Goal: Transaction & Acquisition: Book appointment/travel/reservation

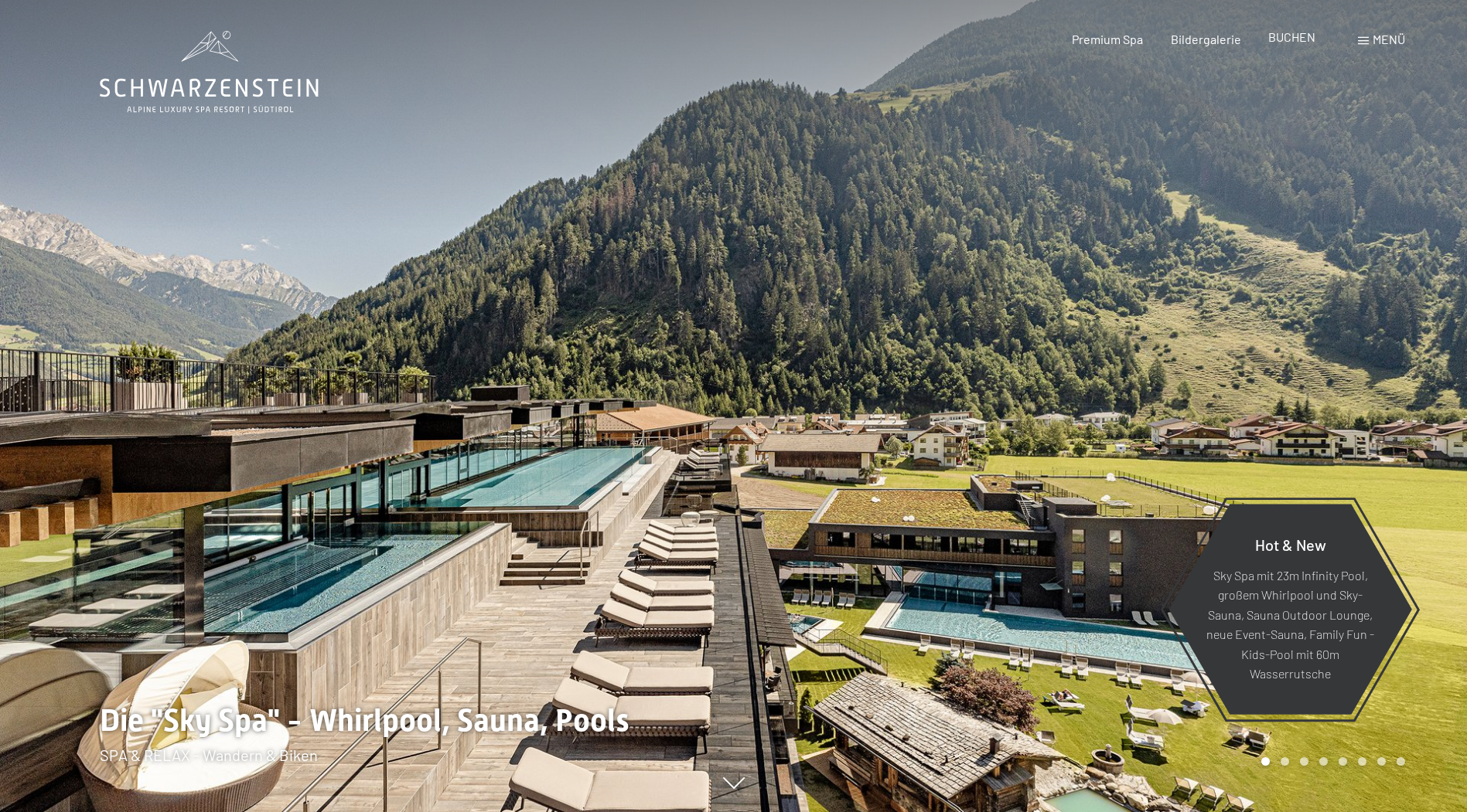
click at [1298, 36] on span "BUCHEN" at bounding box center [1291, 37] width 47 height 15
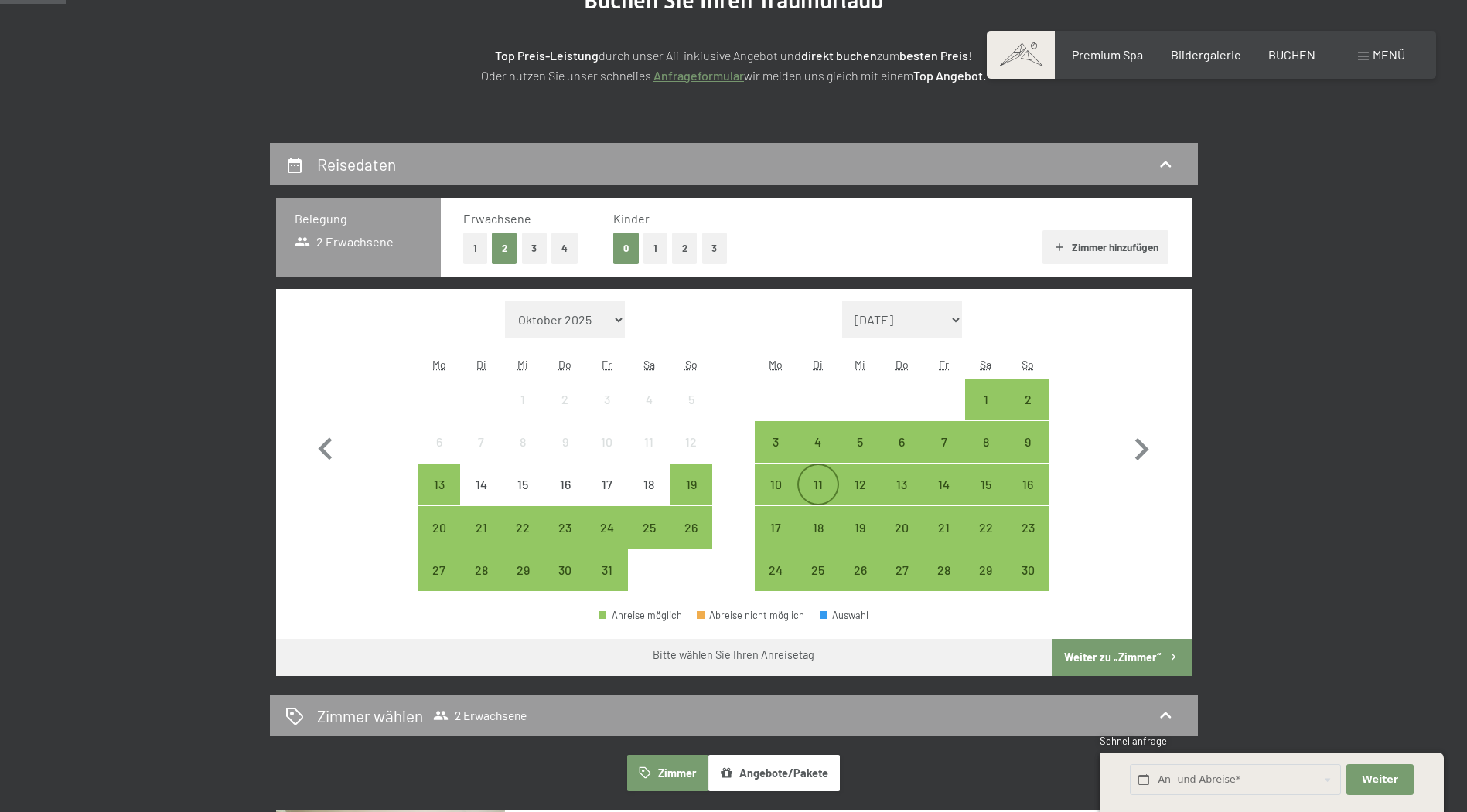
scroll to position [232, 0]
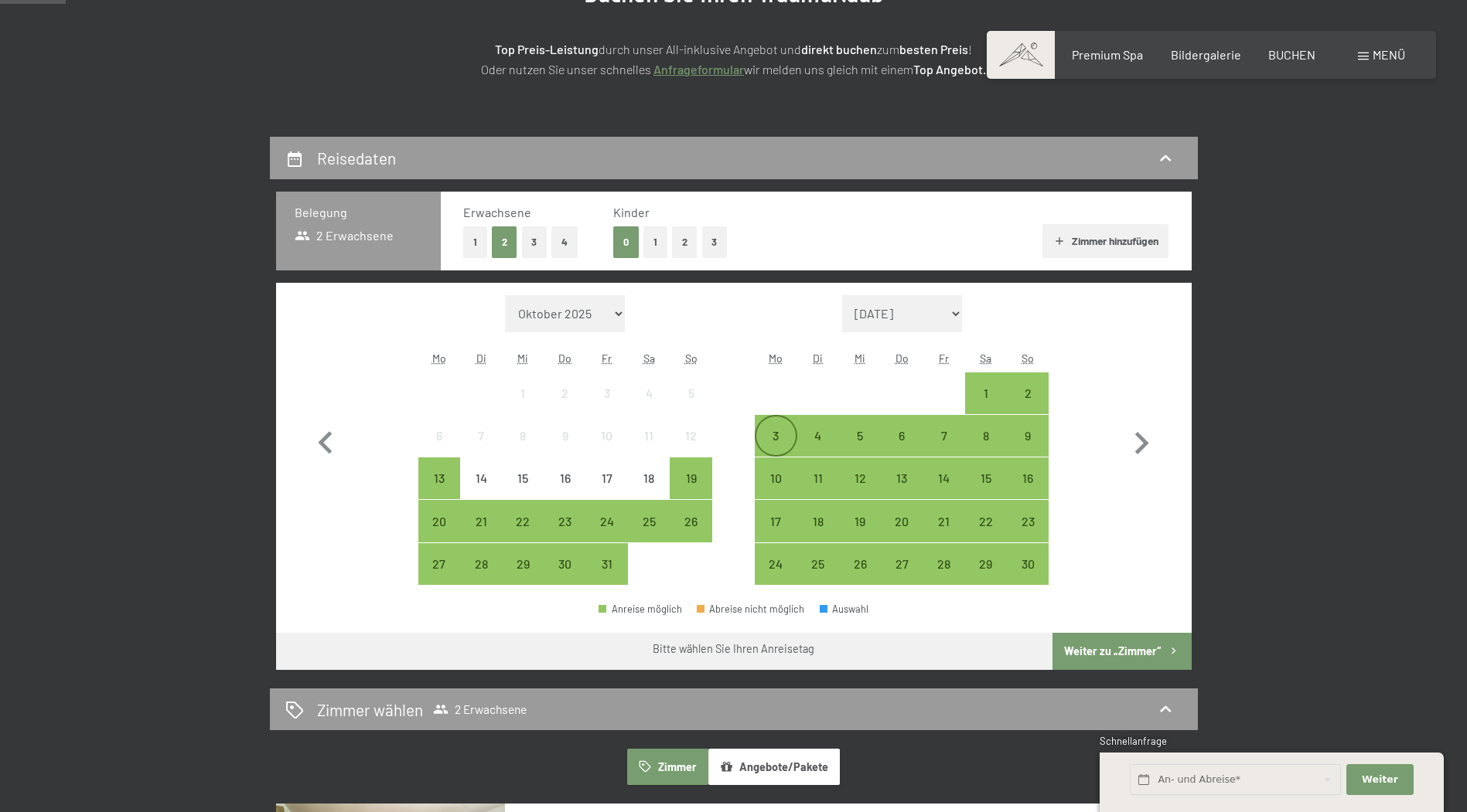
click at [776, 440] on div "3" at bounding box center [776, 449] width 39 height 39
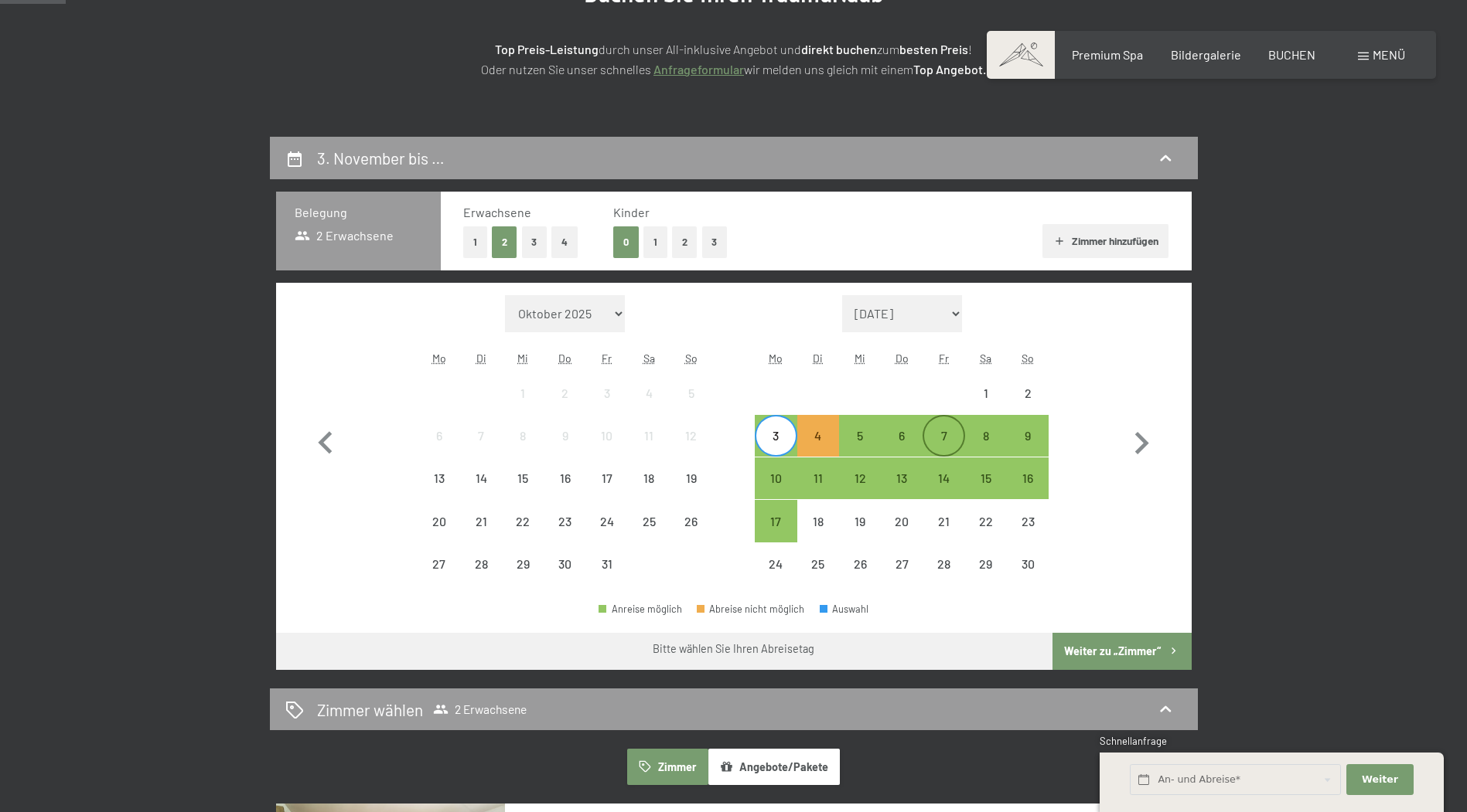
click at [934, 439] on div "7" at bounding box center [943, 449] width 39 height 39
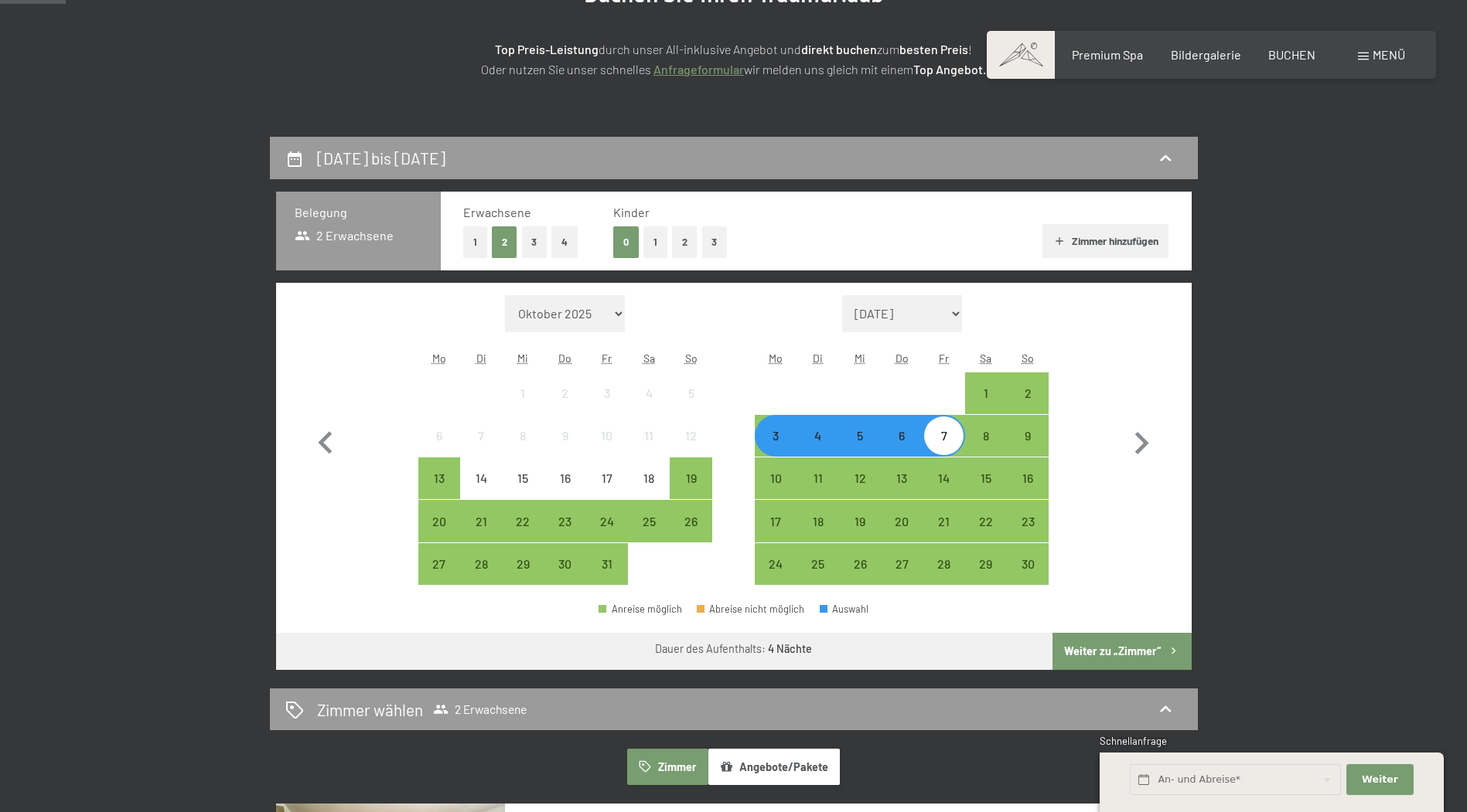
click at [1109, 649] on button "Weiter zu „Zimmer“" at bounding box center [1121, 652] width 138 height 37
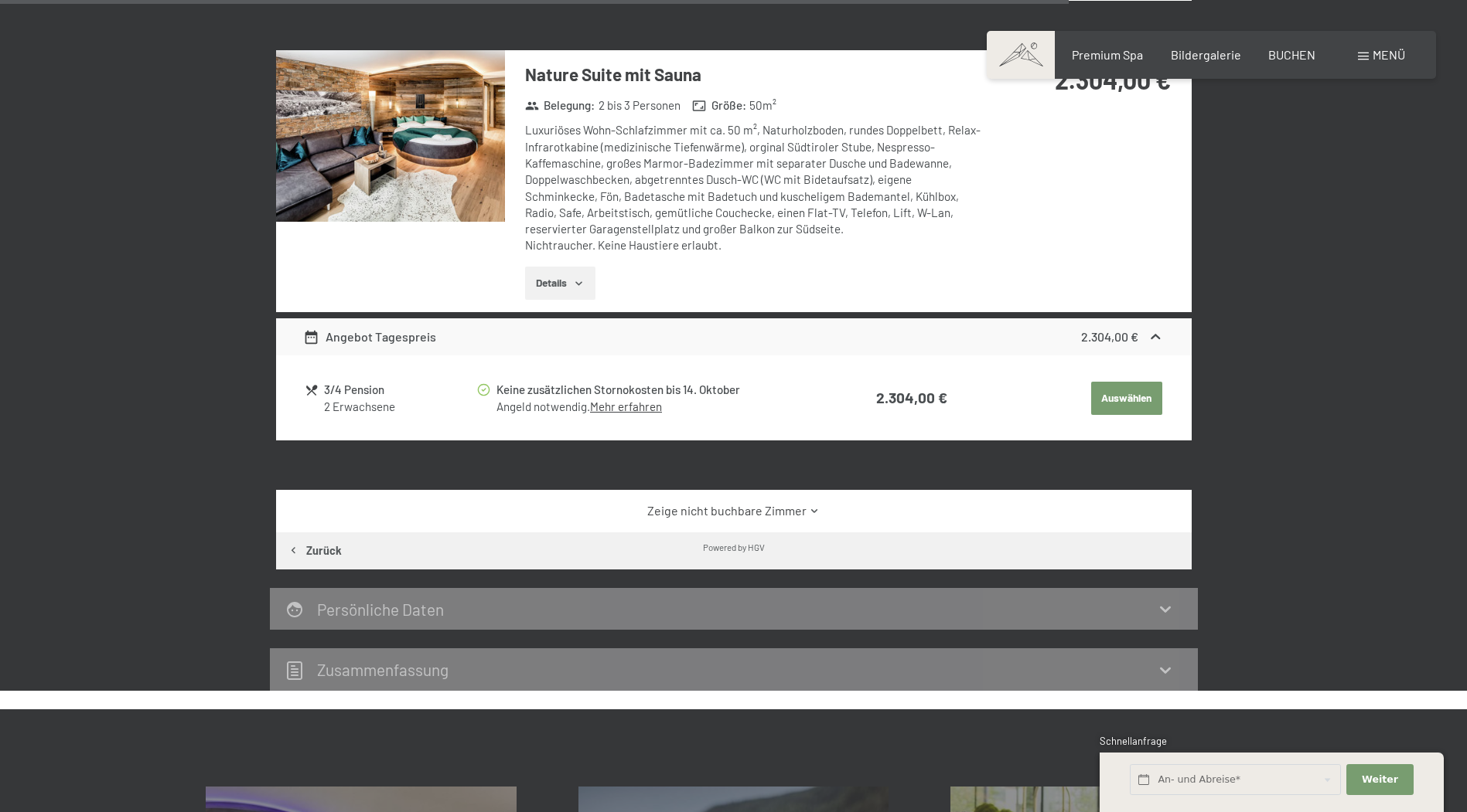
scroll to position [1683, 0]
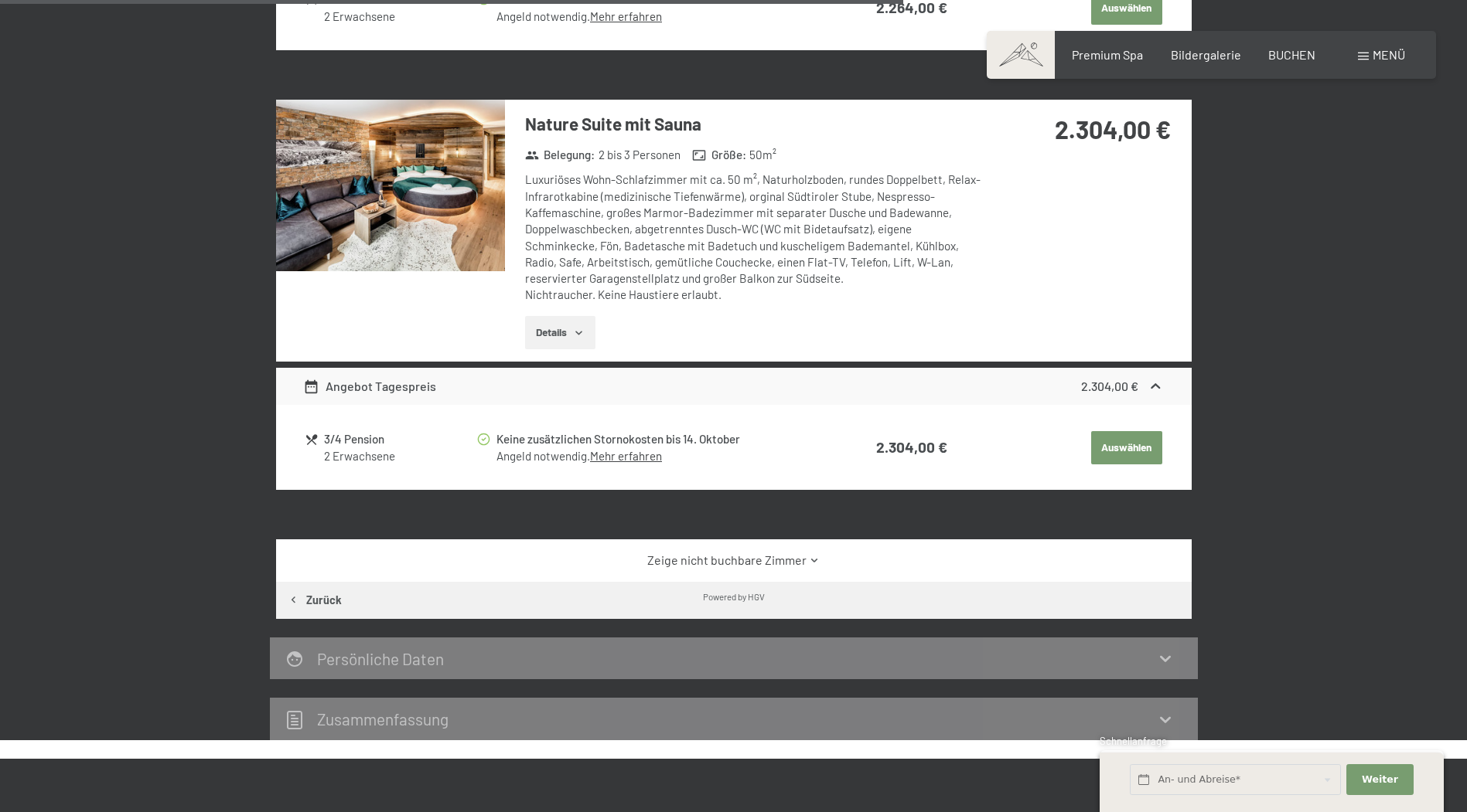
click at [716, 563] on link "Zeige nicht buchbare Zimmer" at bounding box center [734, 560] width 860 height 17
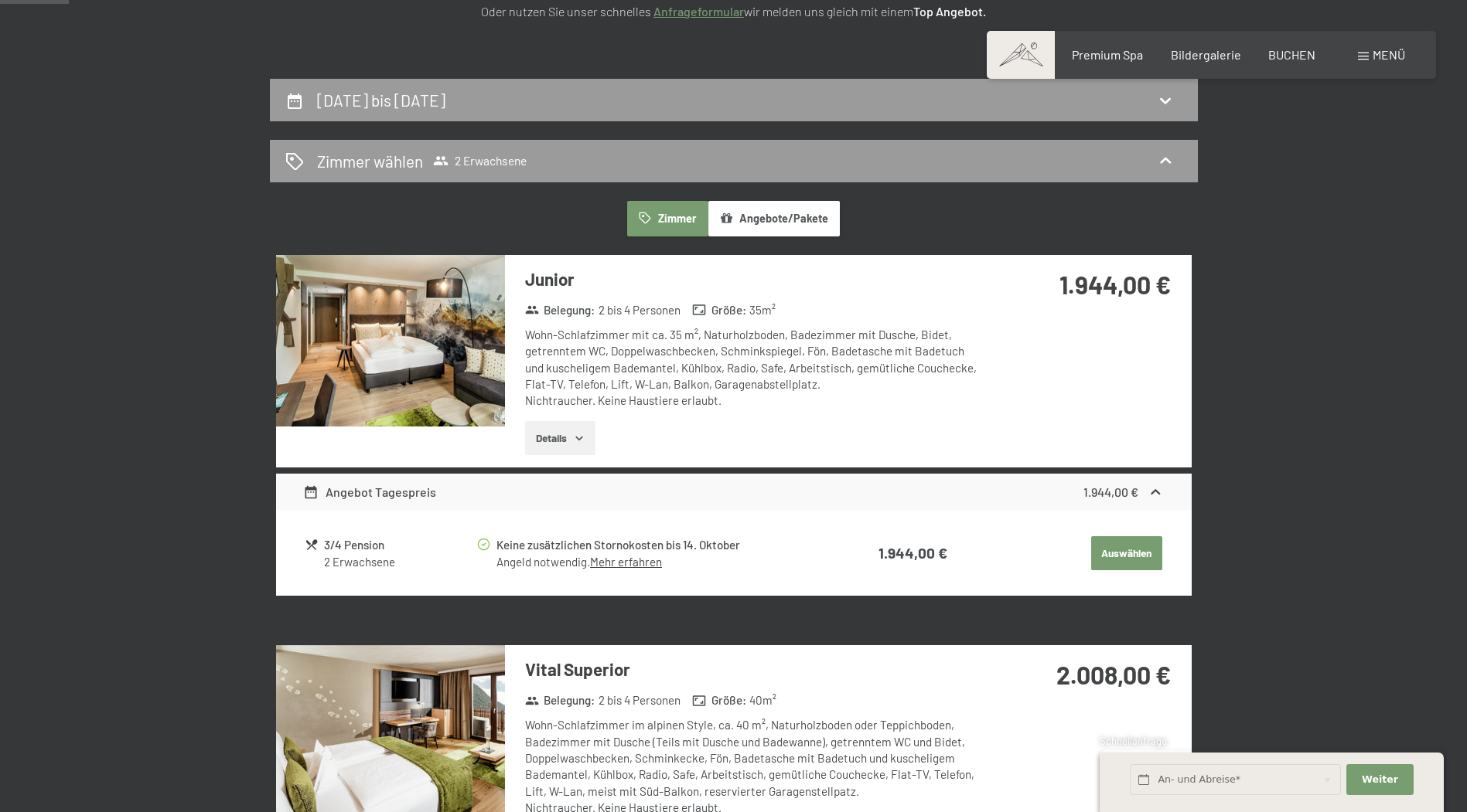
scroll to position [291, 0]
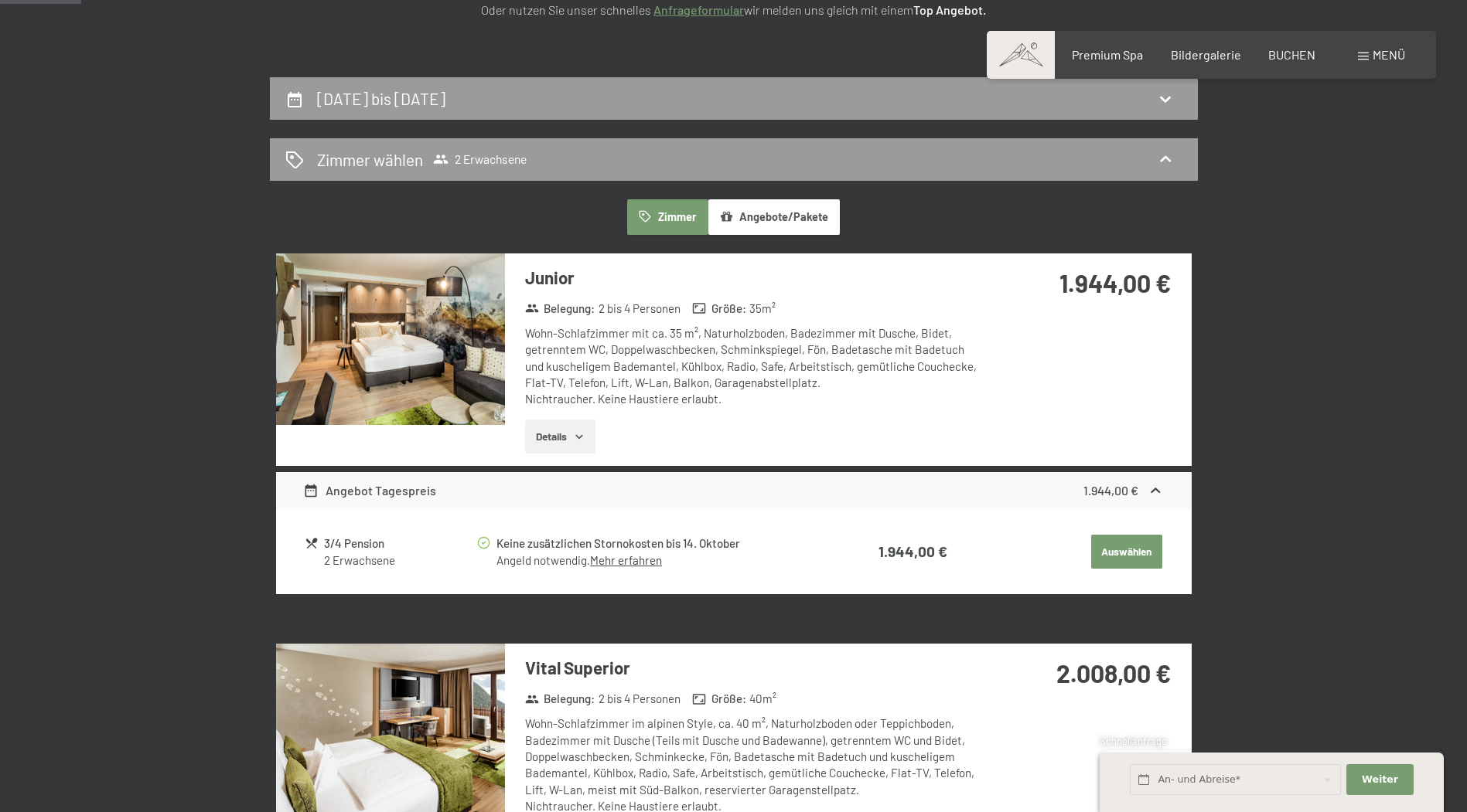
click at [418, 332] on img at bounding box center [390, 339] width 229 height 172
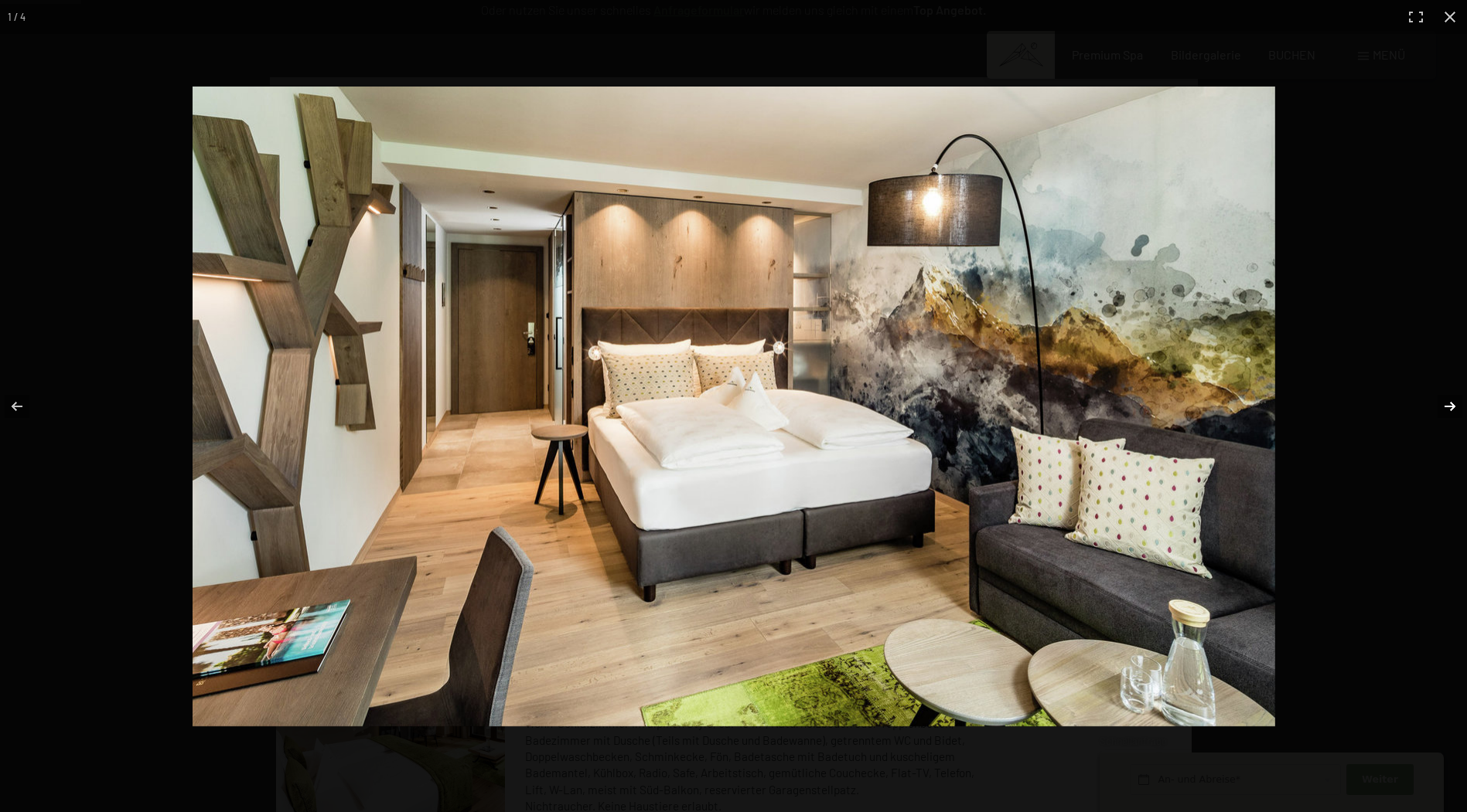
click at [1450, 409] on button "button" at bounding box center [1439, 406] width 54 height 77
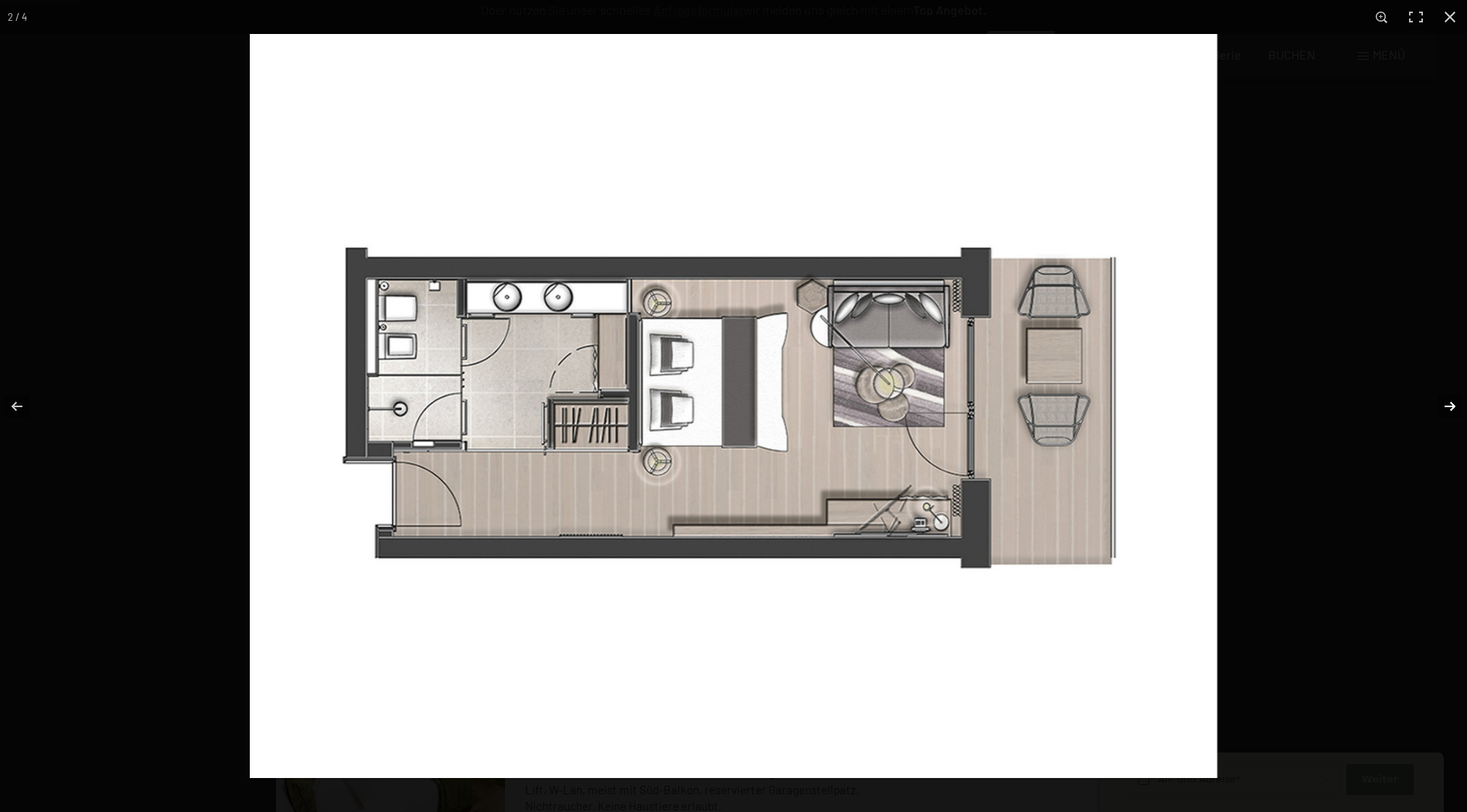
click at [1444, 406] on button "button" at bounding box center [1439, 406] width 54 height 77
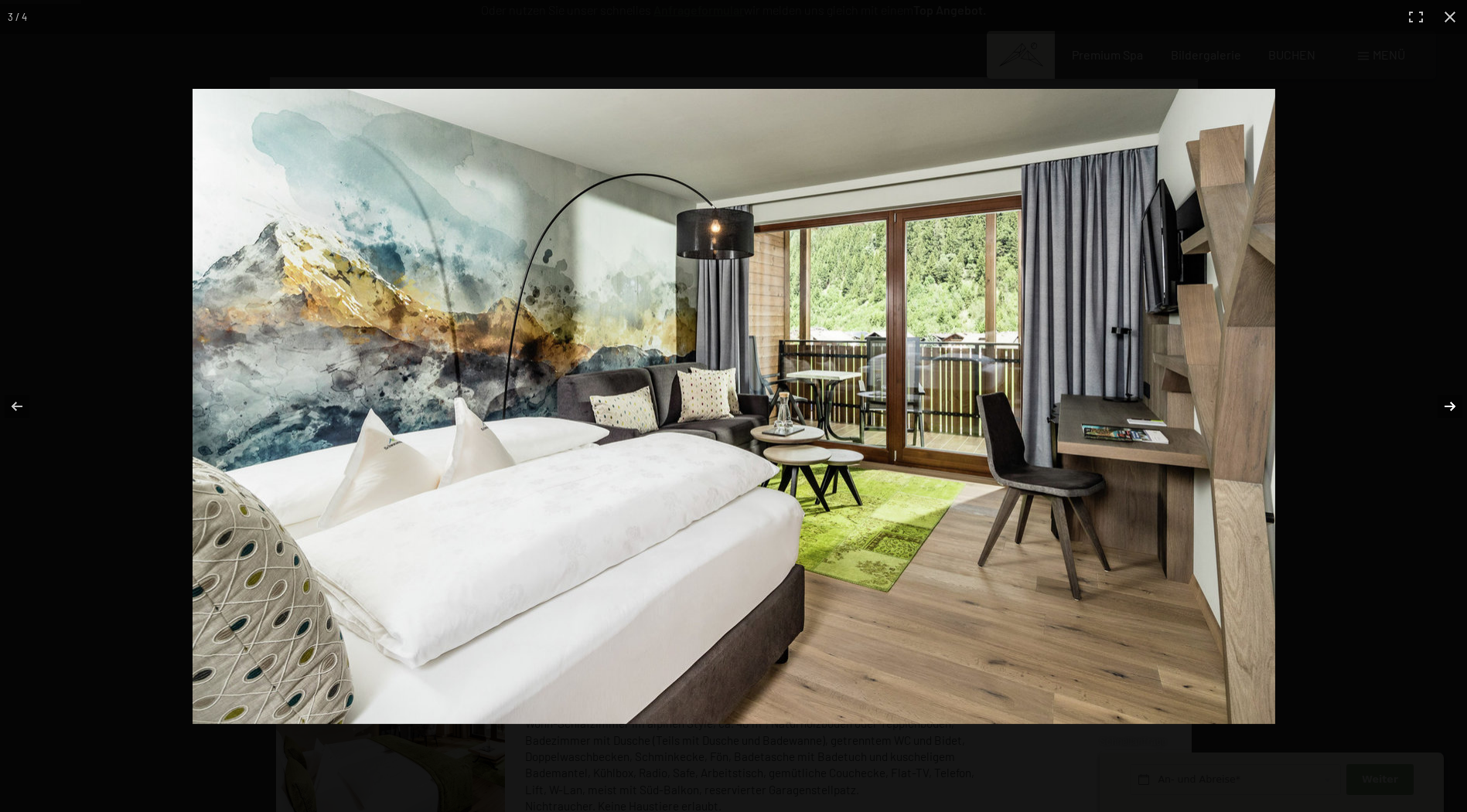
click at [1444, 406] on button "button" at bounding box center [1439, 406] width 54 height 77
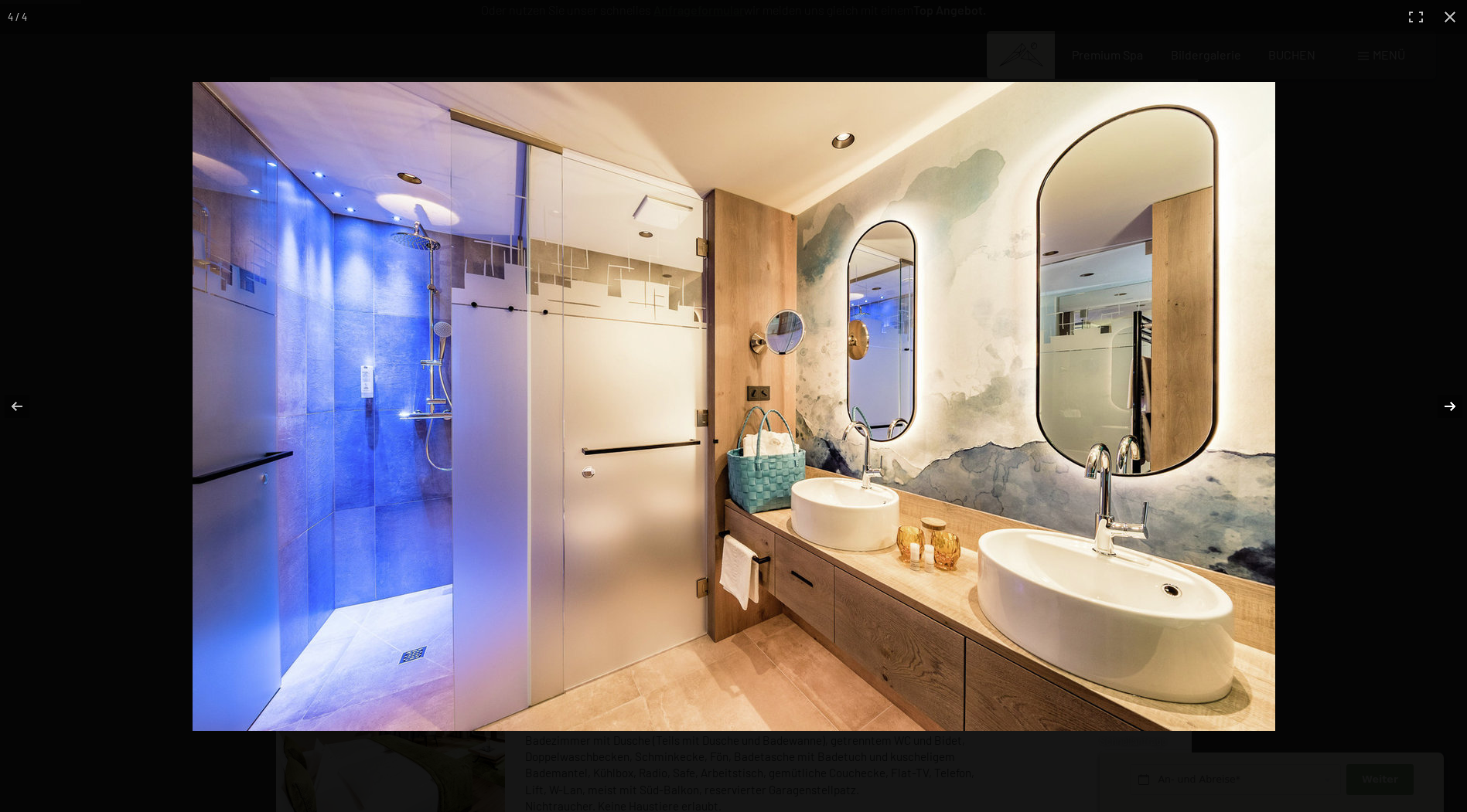
click at [1444, 406] on button "button" at bounding box center [1439, 406] width 54 height 77
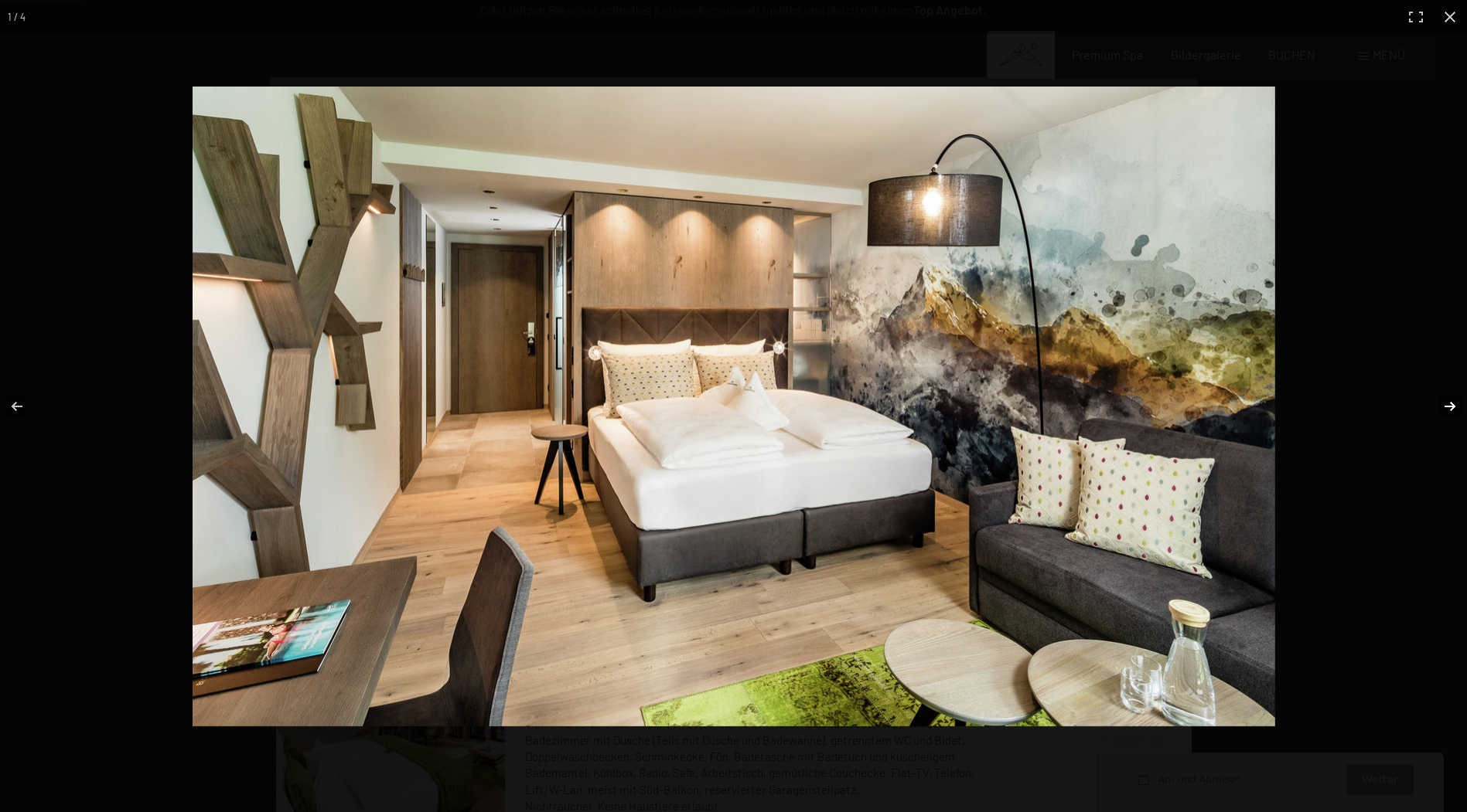
click at [1444, 406] on button "button" at bounding box center [1439, 406] width 54 height 77
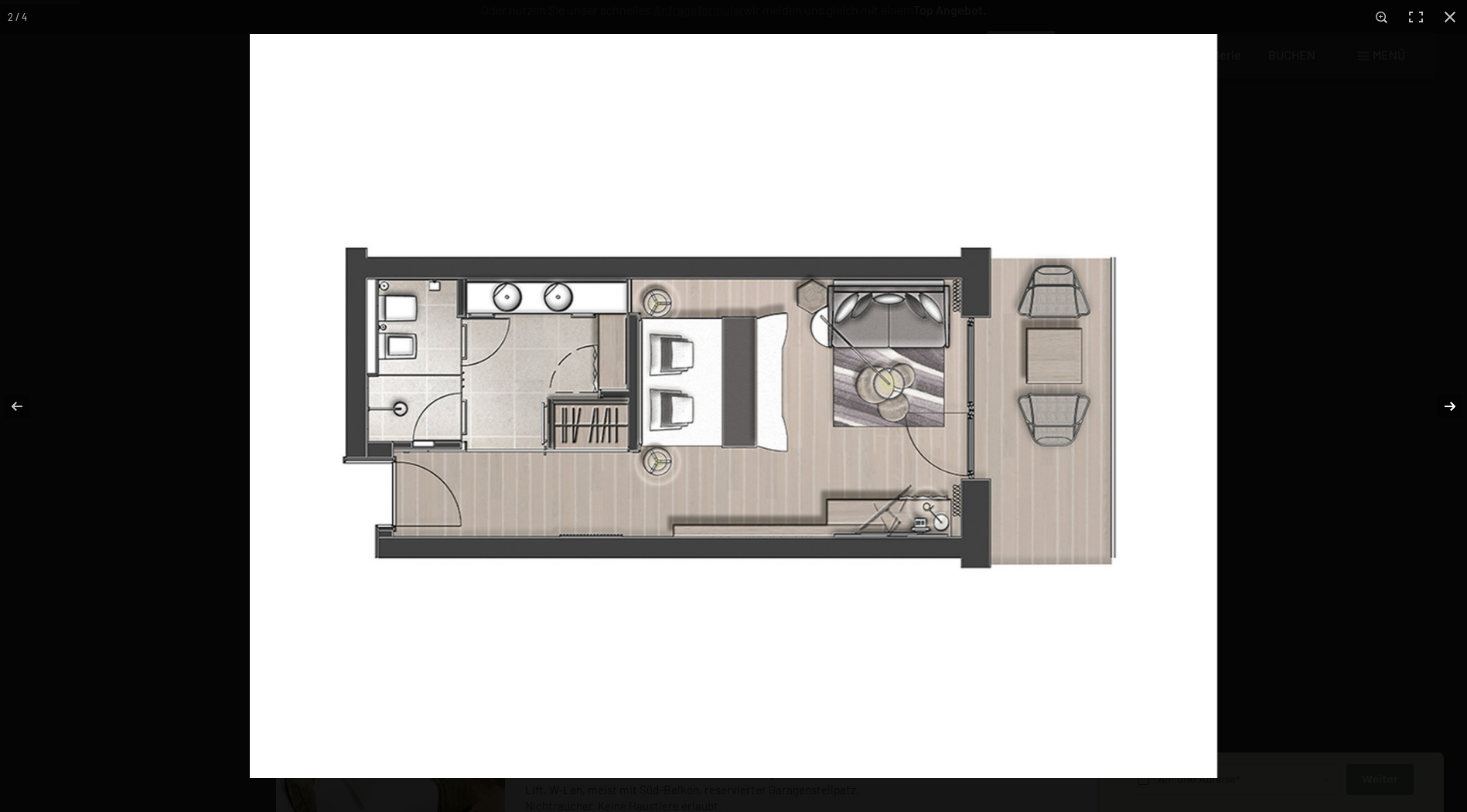
click at [1444, 406] on button "button" at bounding box center [1439, 406] width 54 height 77
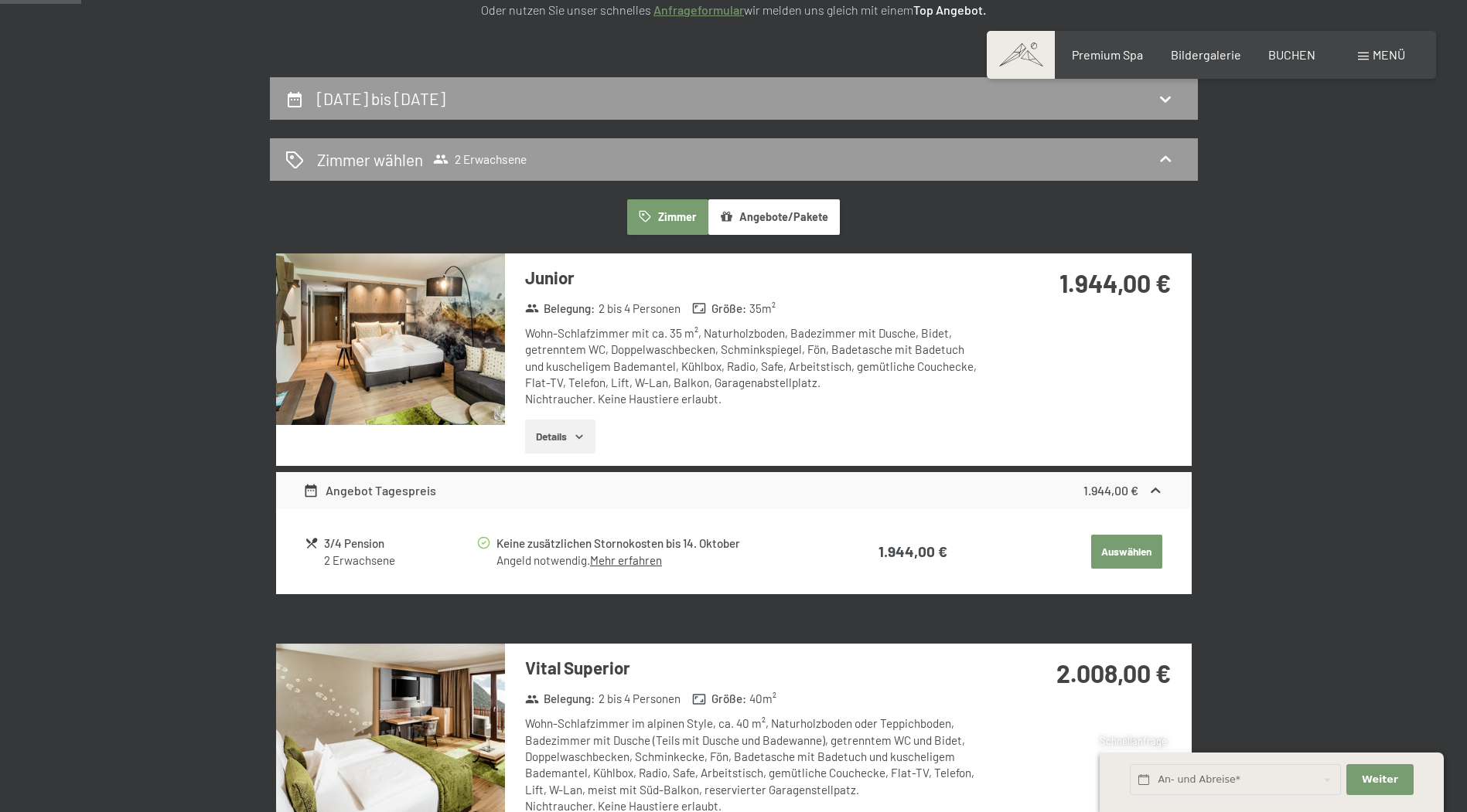
click at [0, 0] on button "button" at bounding box center [0, 0] width 0 height 0
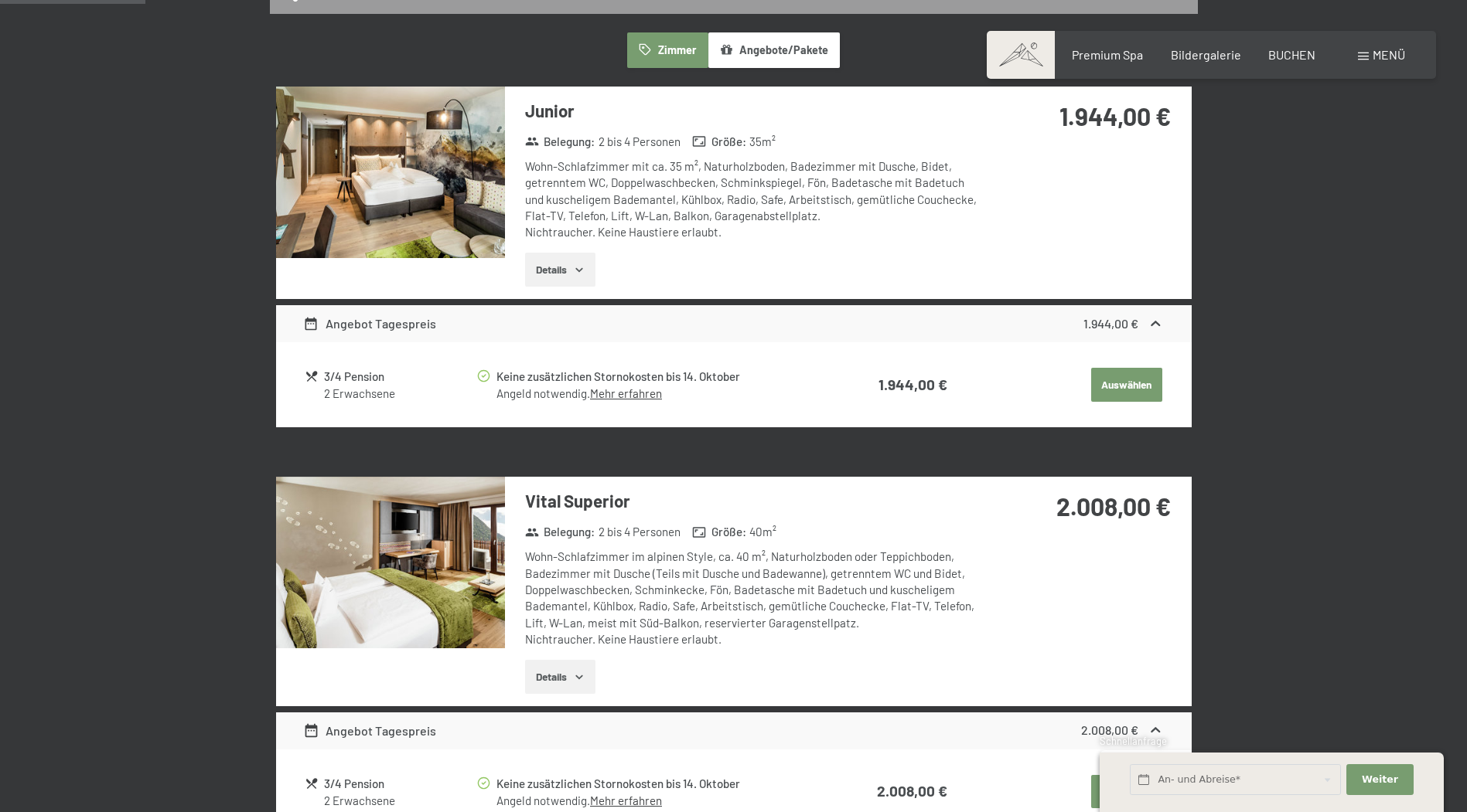
scroll to position [523, 0]
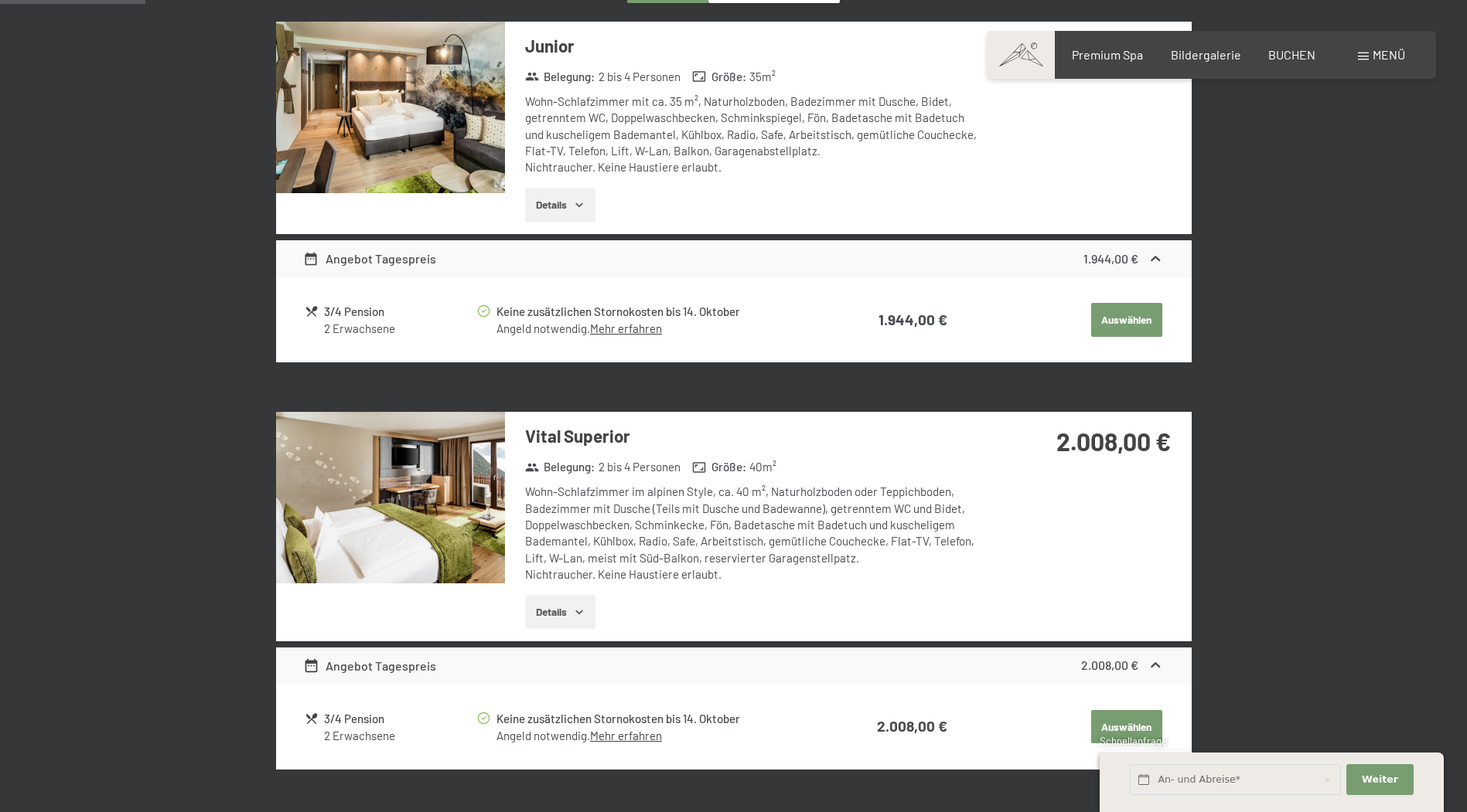
click at [433, 497] on img at bounding box center [390, 497] width 229 height 172
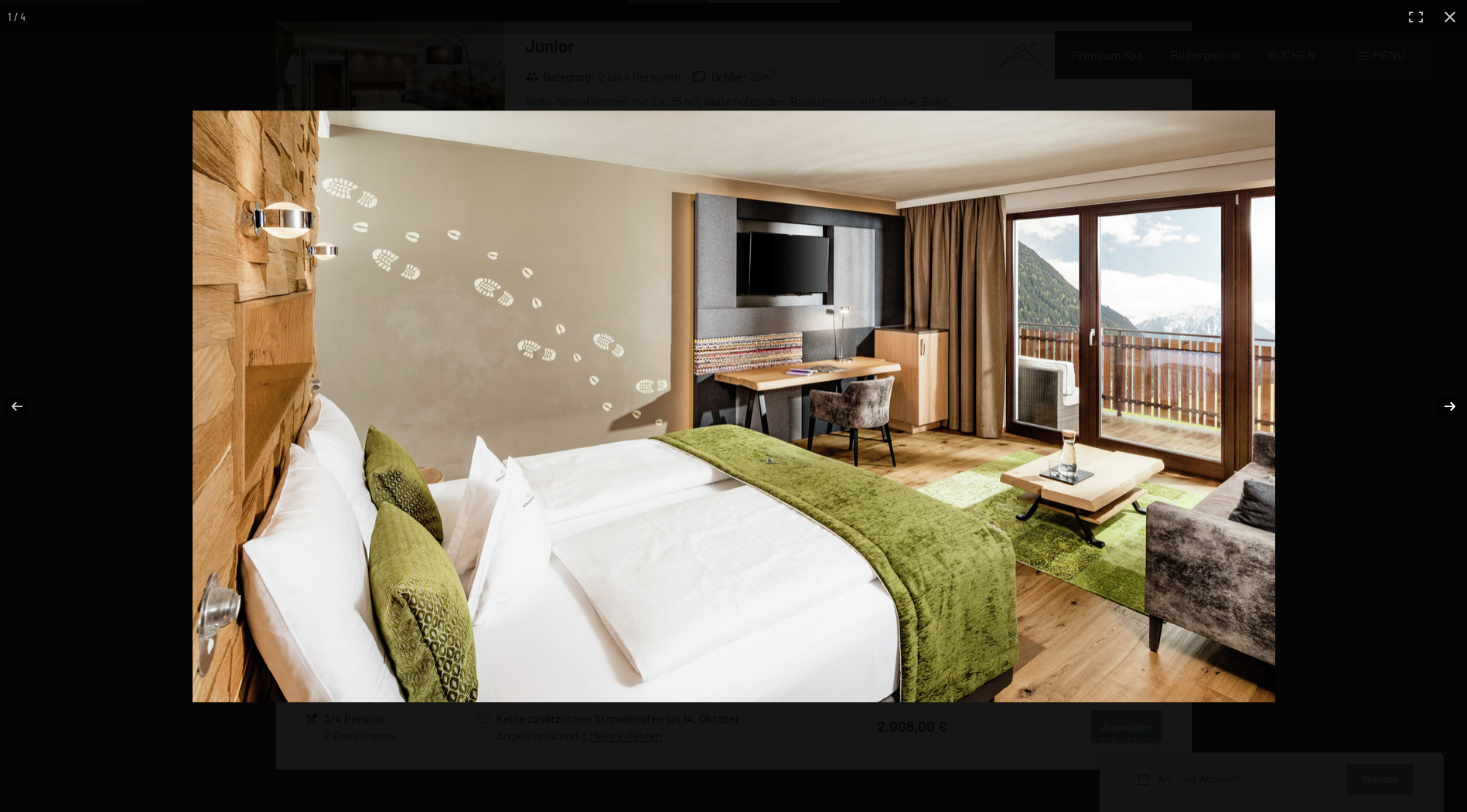
click at [1445, 398] on button "button" at bounding box center [1439, 406] width 54 height 77
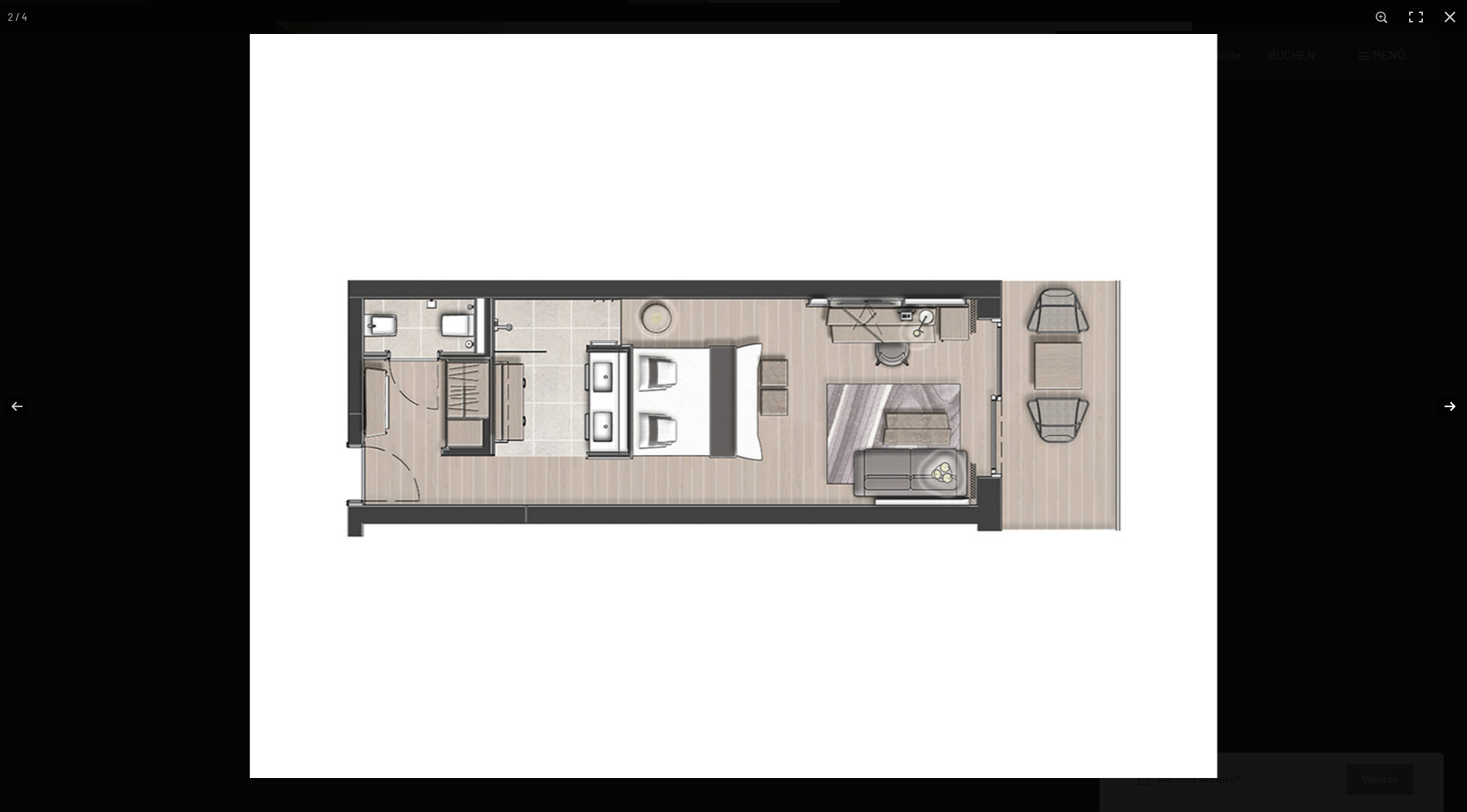
click at [1445, 398] on button "button" at bounding box center [1439, 406] width 54 height 77
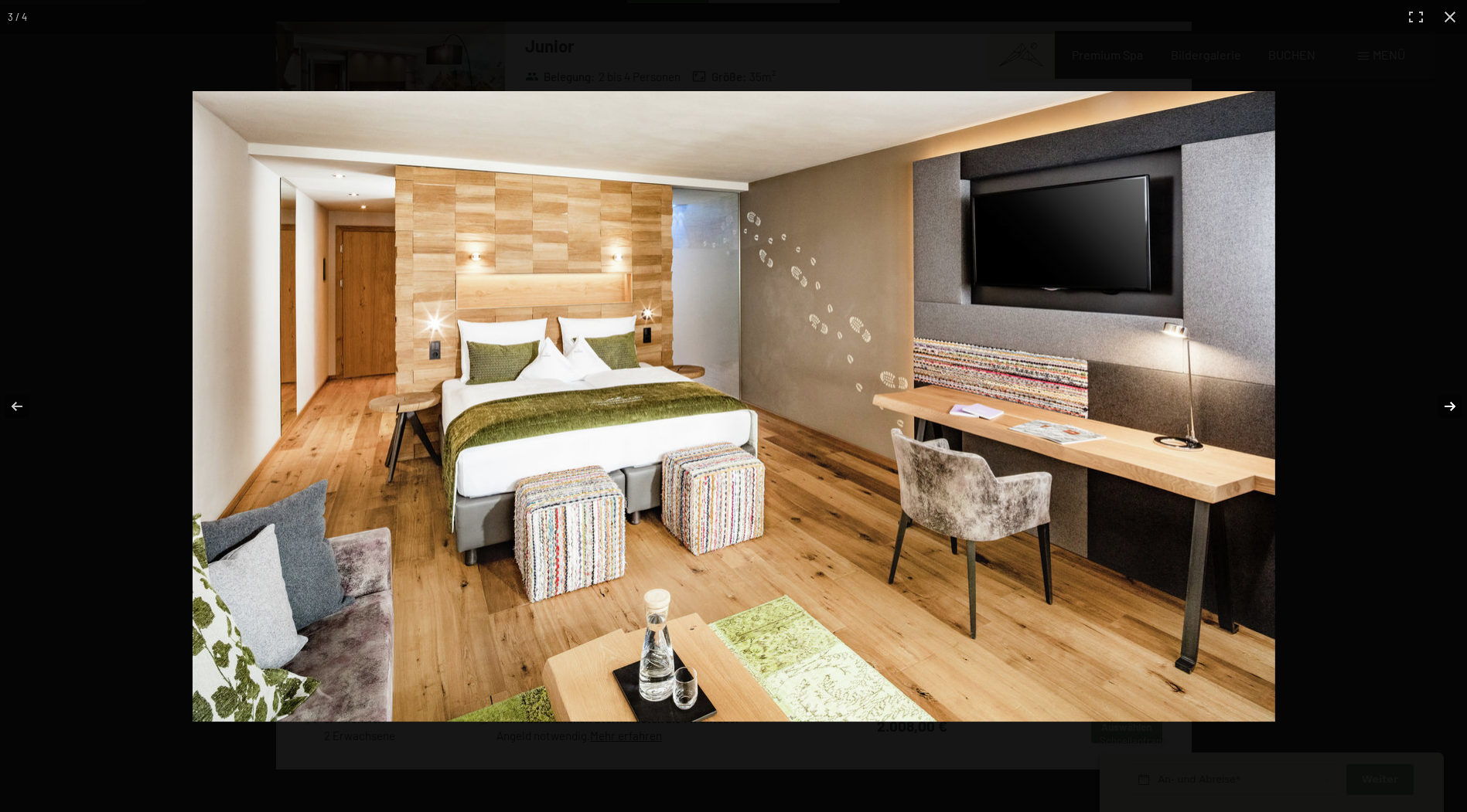
click at [1445, 398] on button "button" at bounding box center [1439, 406] width 54 height 77
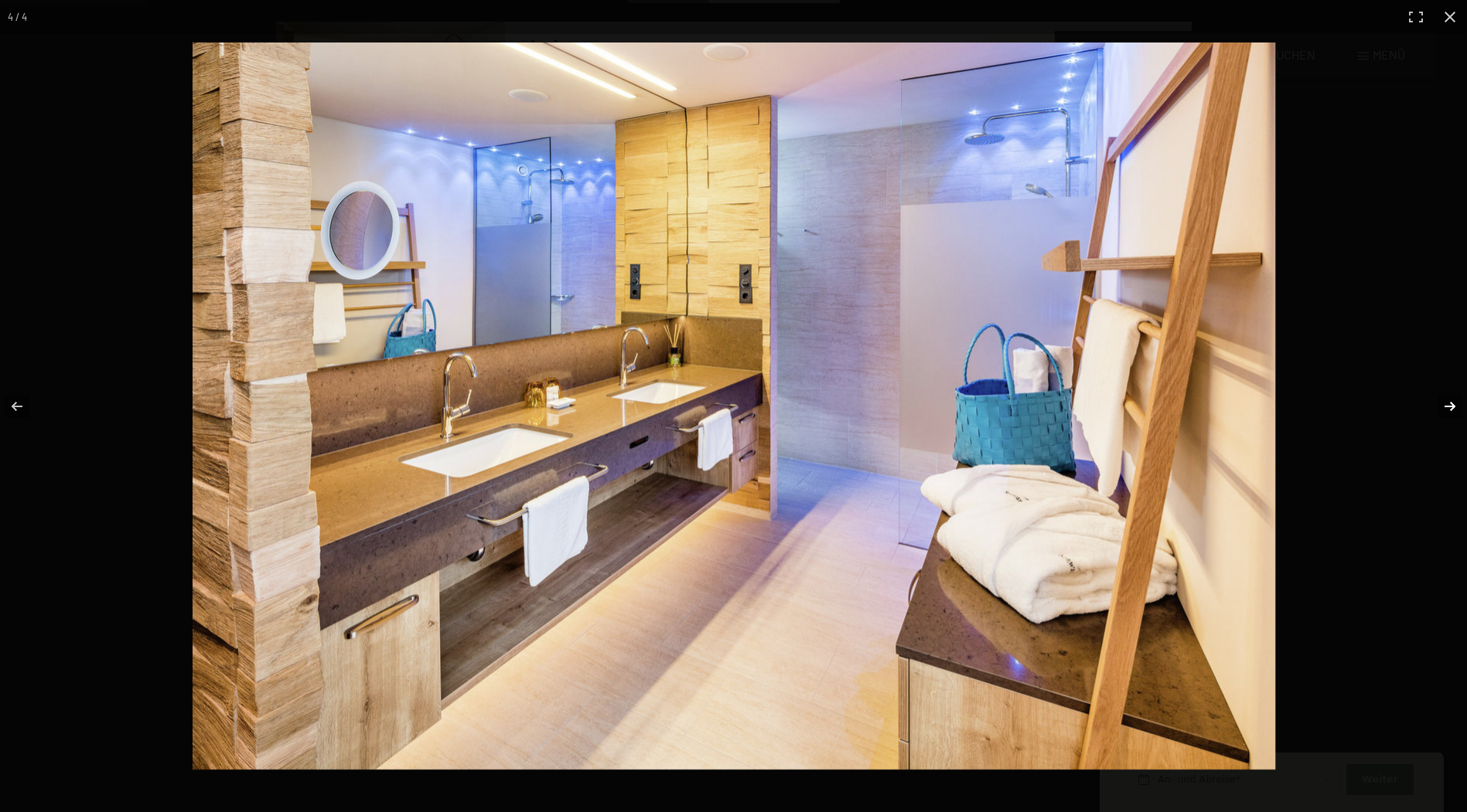
click at [1445, 398] on button "button" at bounding box center [1439, 406] width 54 height 77
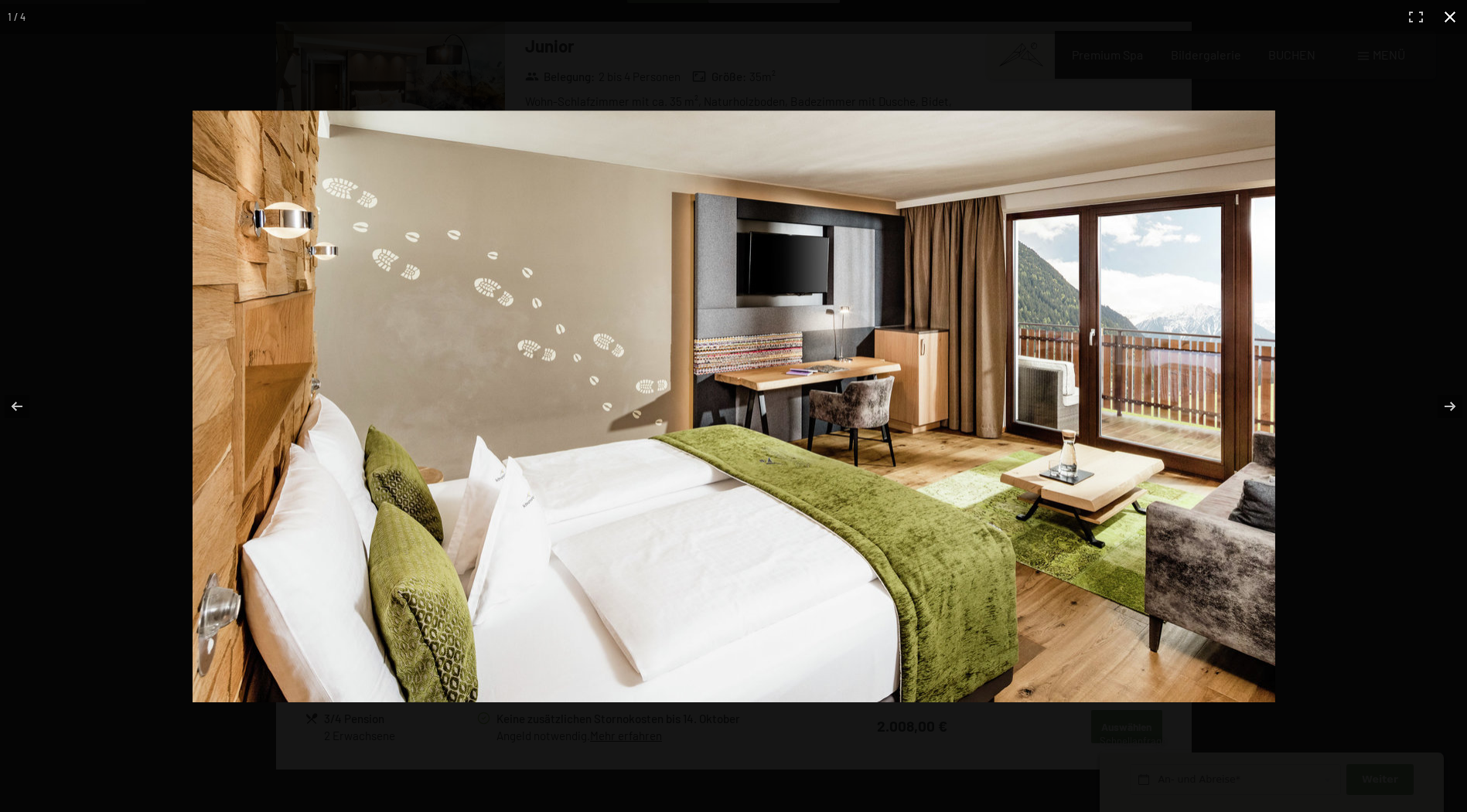
click at [1454, 19] on button "button" at bounding box center [1450, 17] width 34 height 34
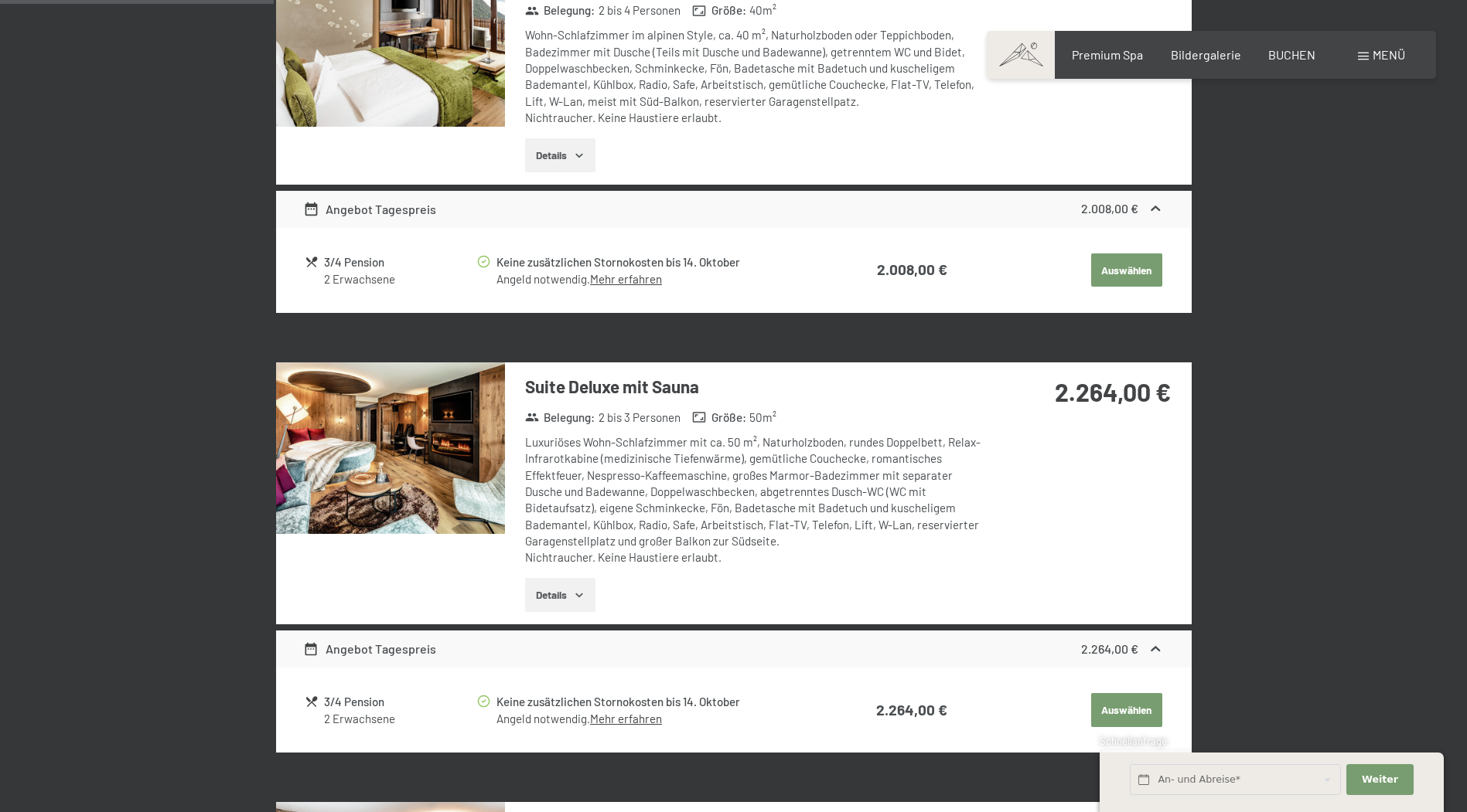
scroll to position [987, 0]
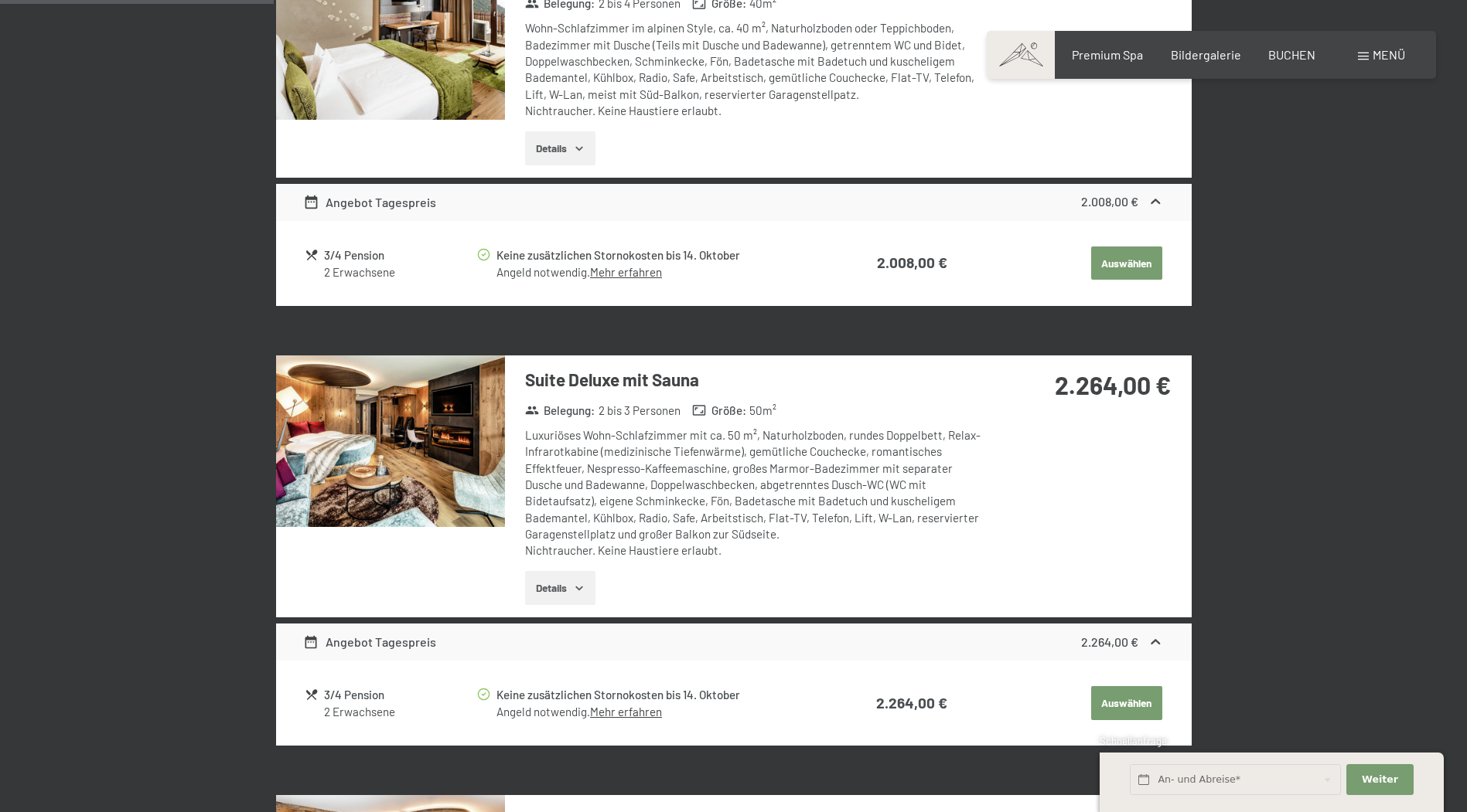
click at [433, 443] on img at bounding box center [390, 441] width 229 height 172
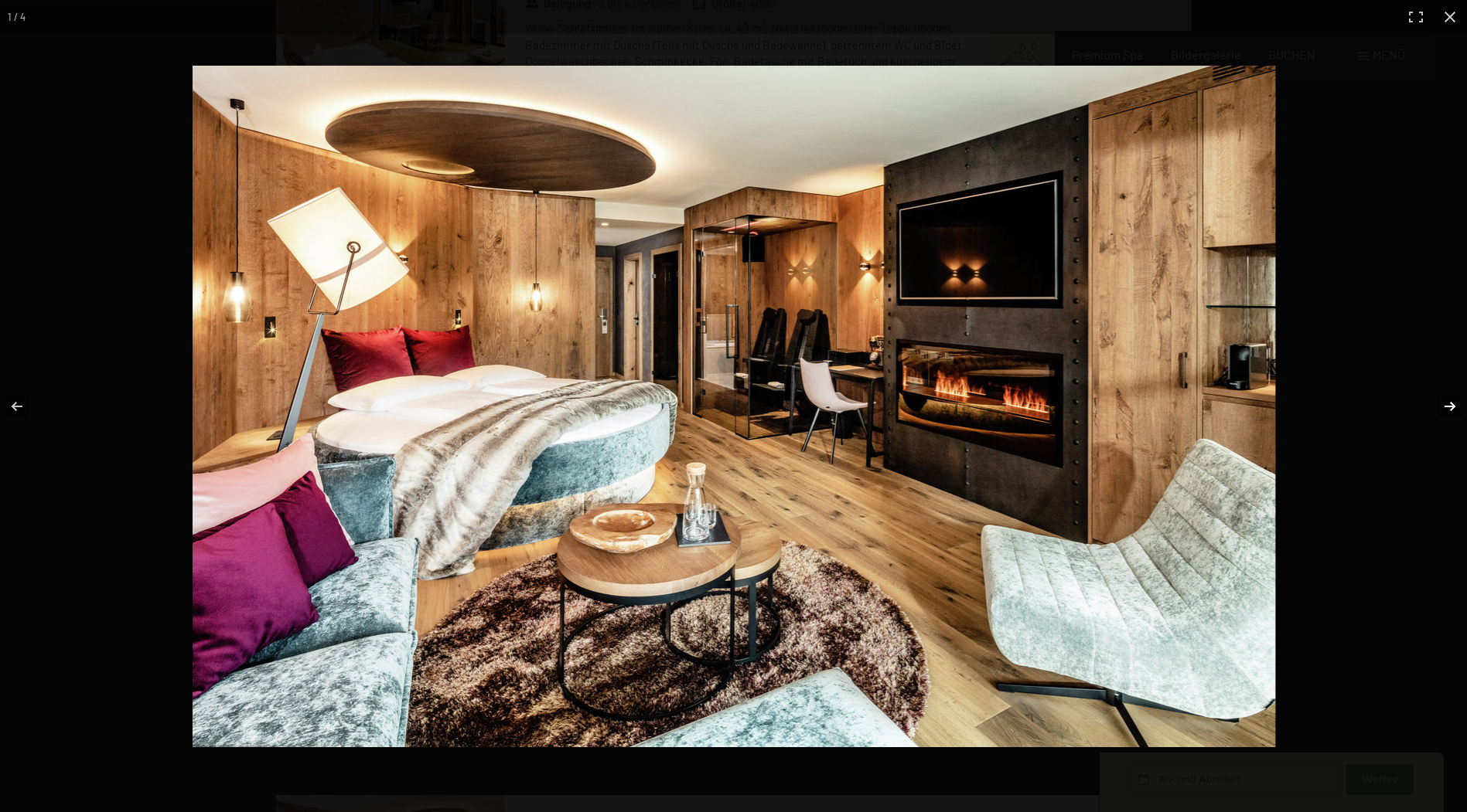
click at [1450, 402] on button "button" at bounding box center [1439, 406] width 54 height 77
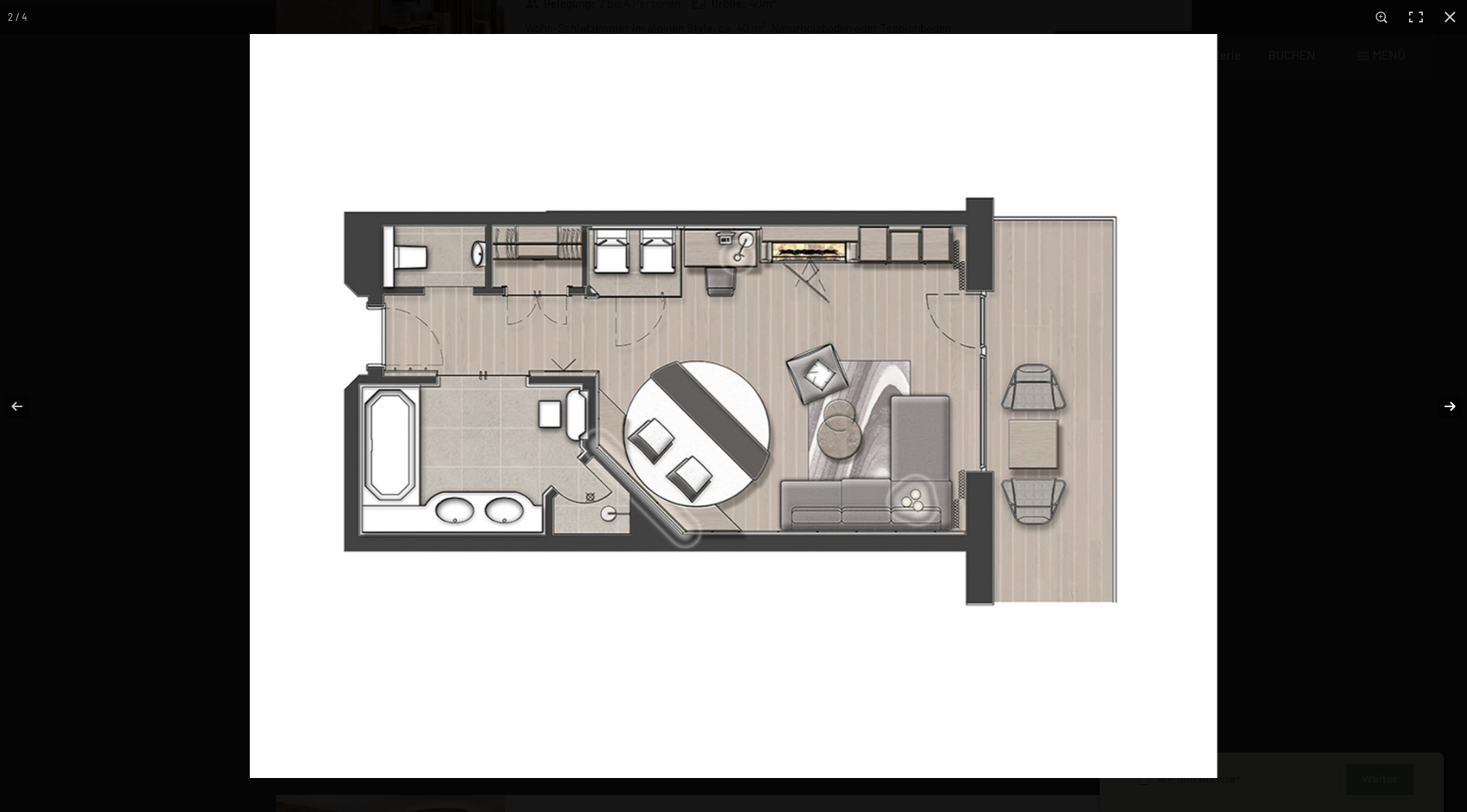
click at [1450, 402] on button "button" at bounding box center [1439, 406] width 54 height 77
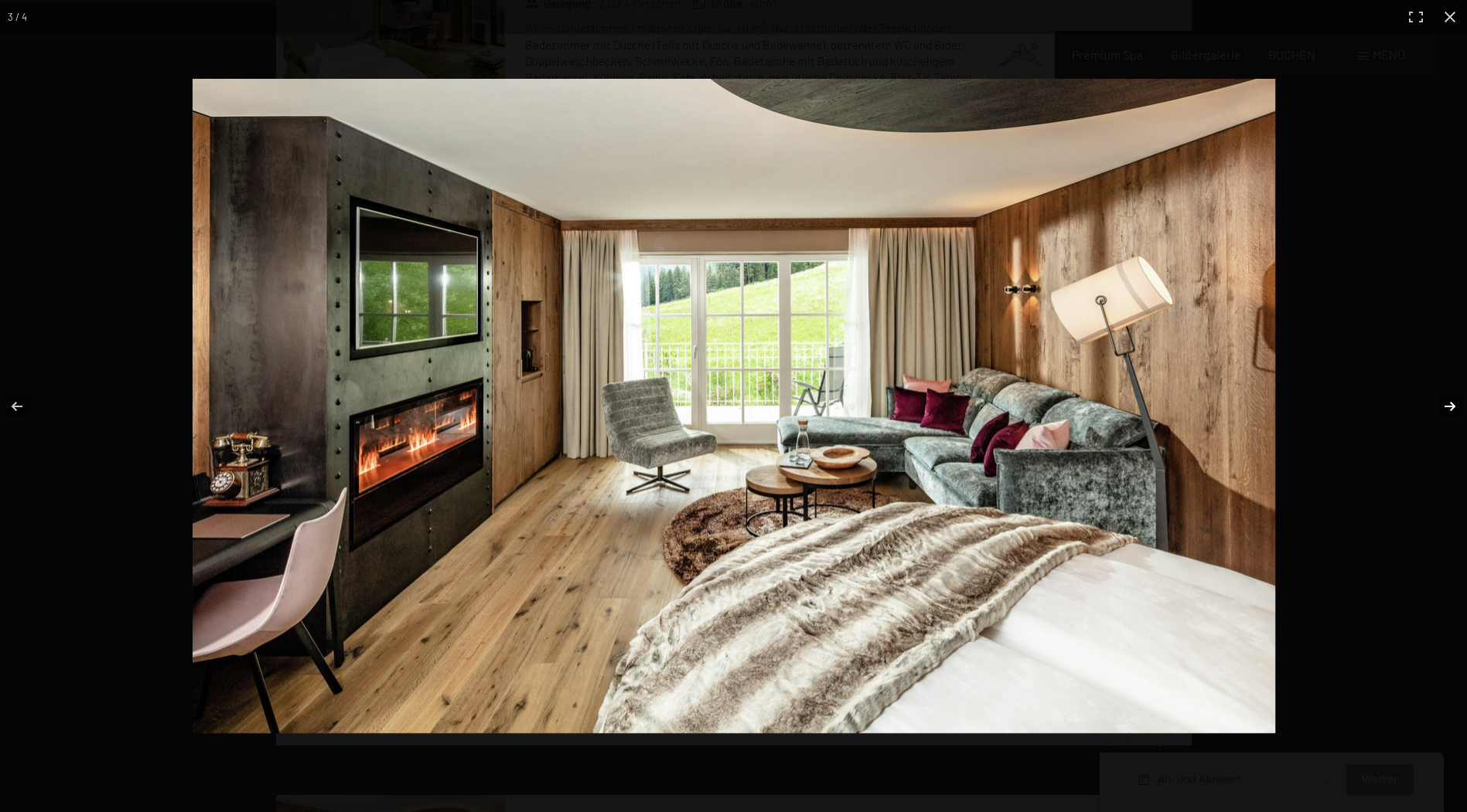
click at [1450, 402] on button "button" at bounding box center [1439, 406] width 54 height 77
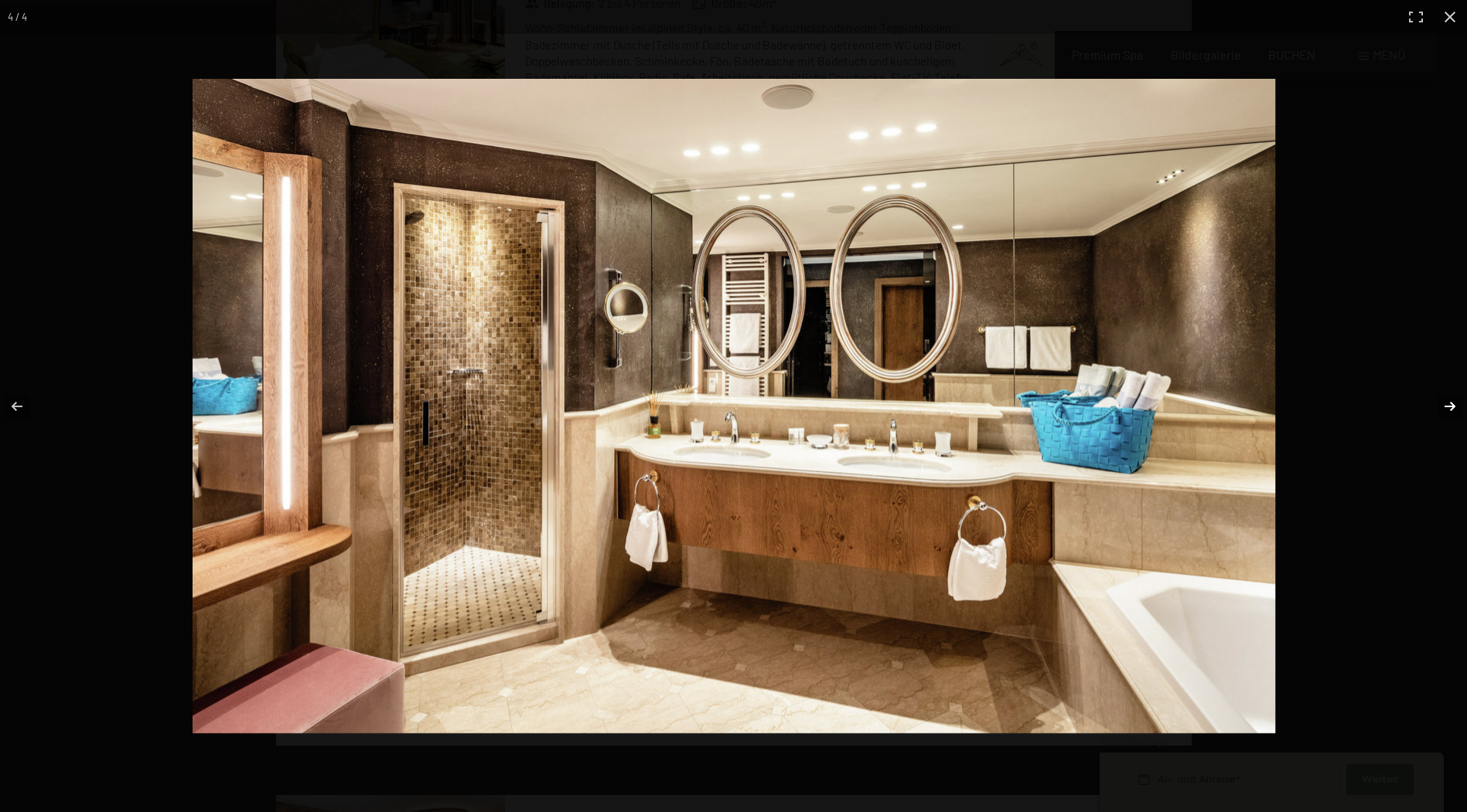
click at [1450, 402] on button "button" at bounding box center [1439, 406] width 54 height 77
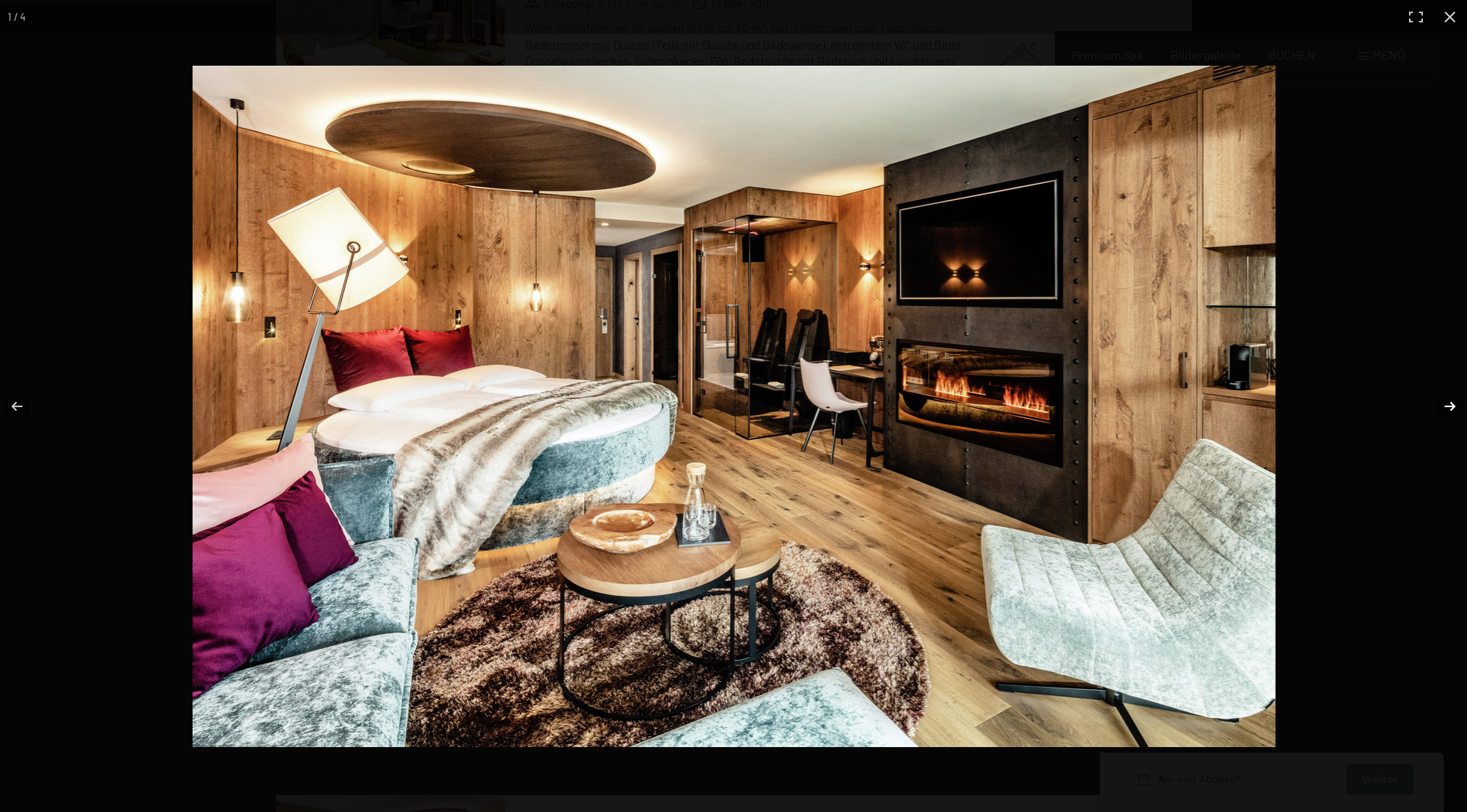
click at [1450, 402] on button "button" at bounding box center [1439, 406] width 54 height 77
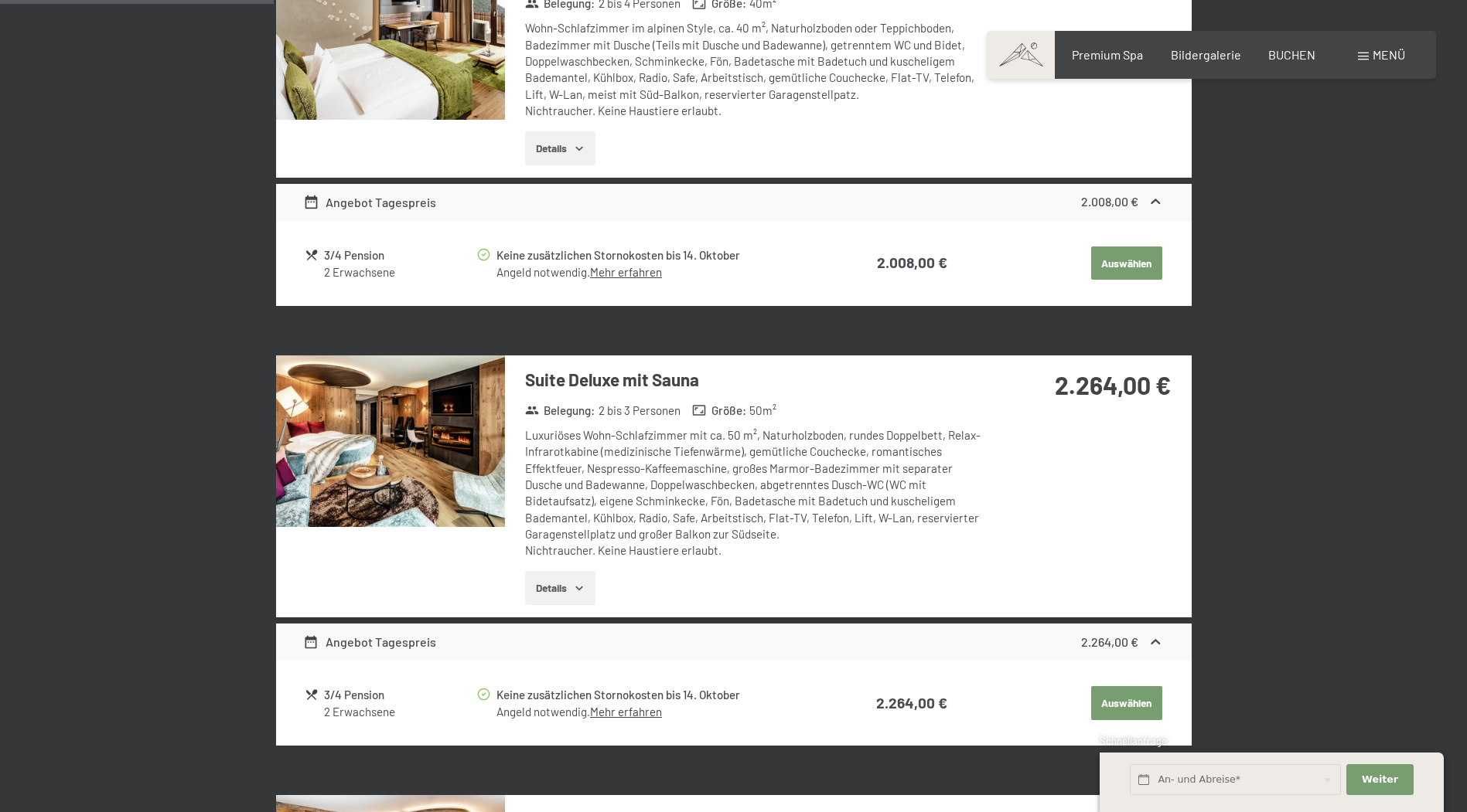
click at [0, 0] on button "button" at bounding box center [0, 0] width 0 height 0
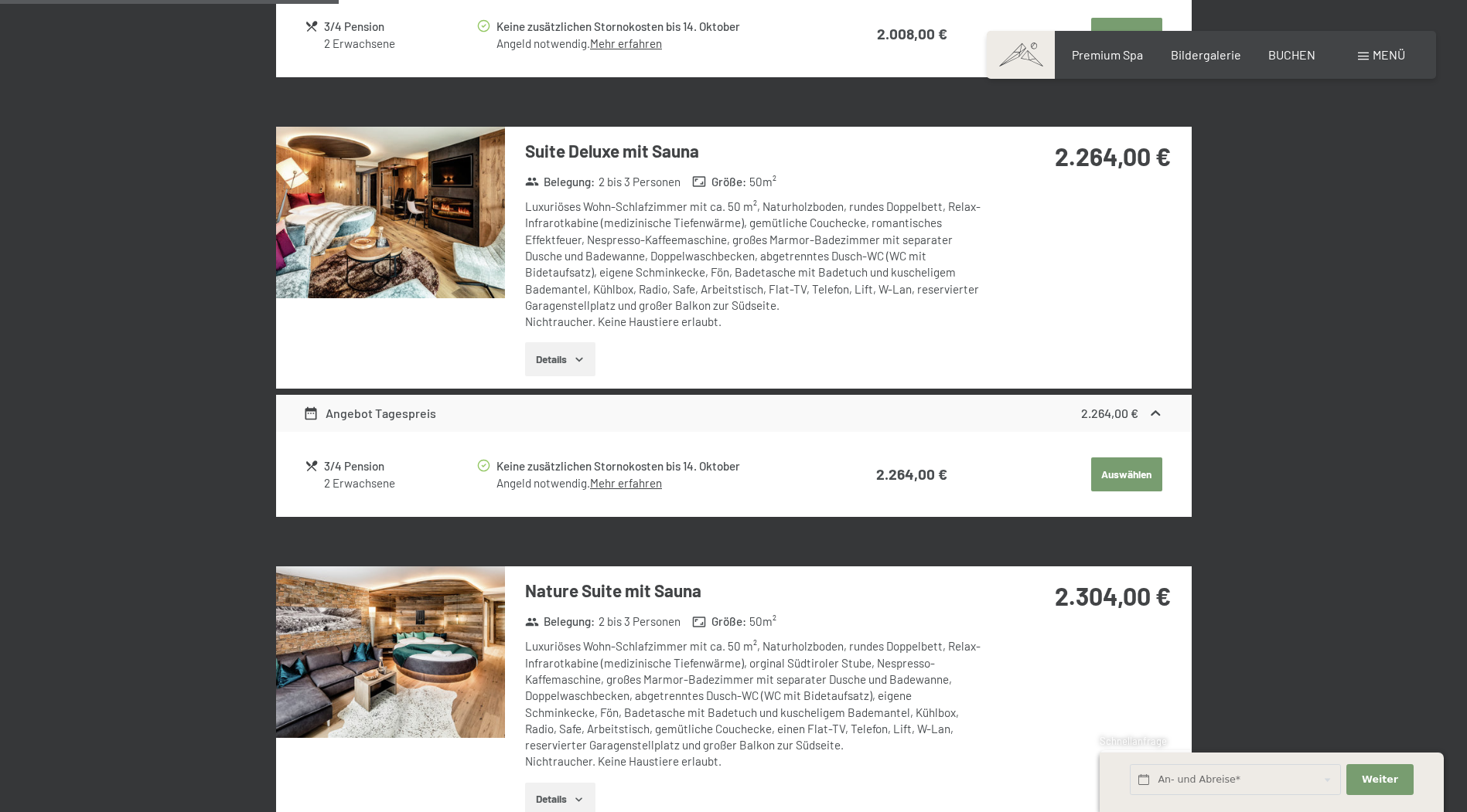
scroll to position [1219, 0]
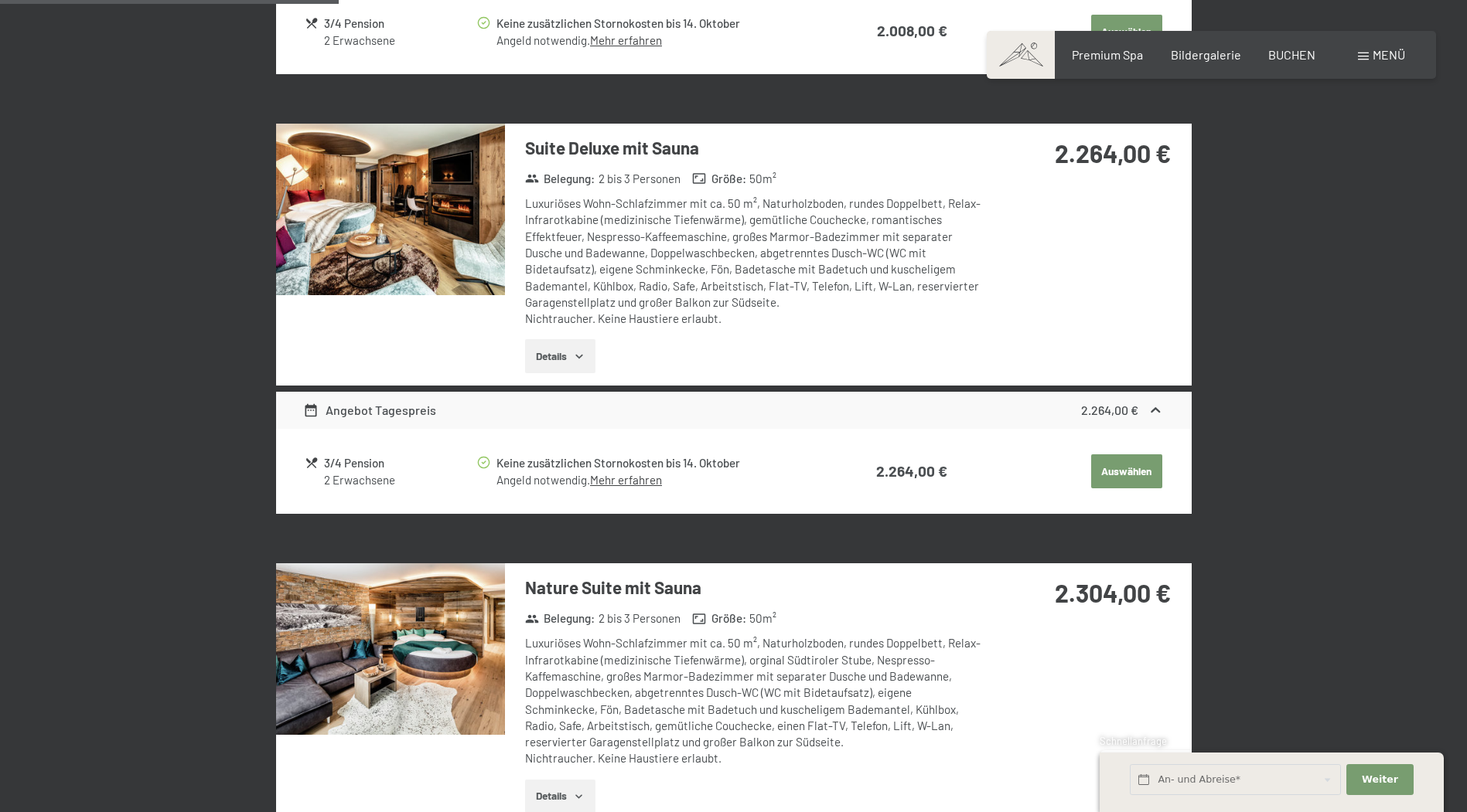
click at [438, 668] on img at bounding box center [390, 649] width 229 height 172
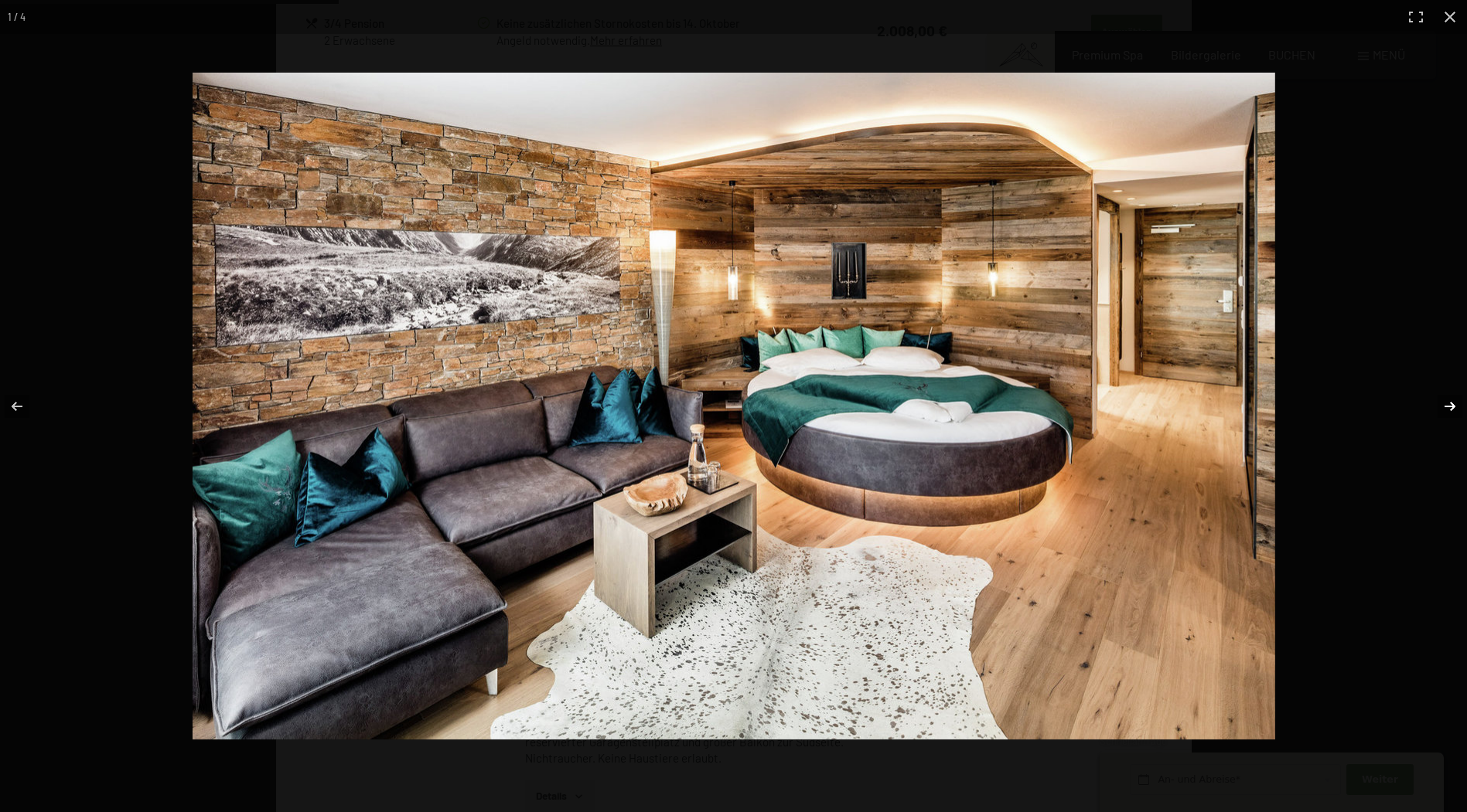
click at [1442, 403] on button "button" at bounding box center [1439, 406] width 54 height 77
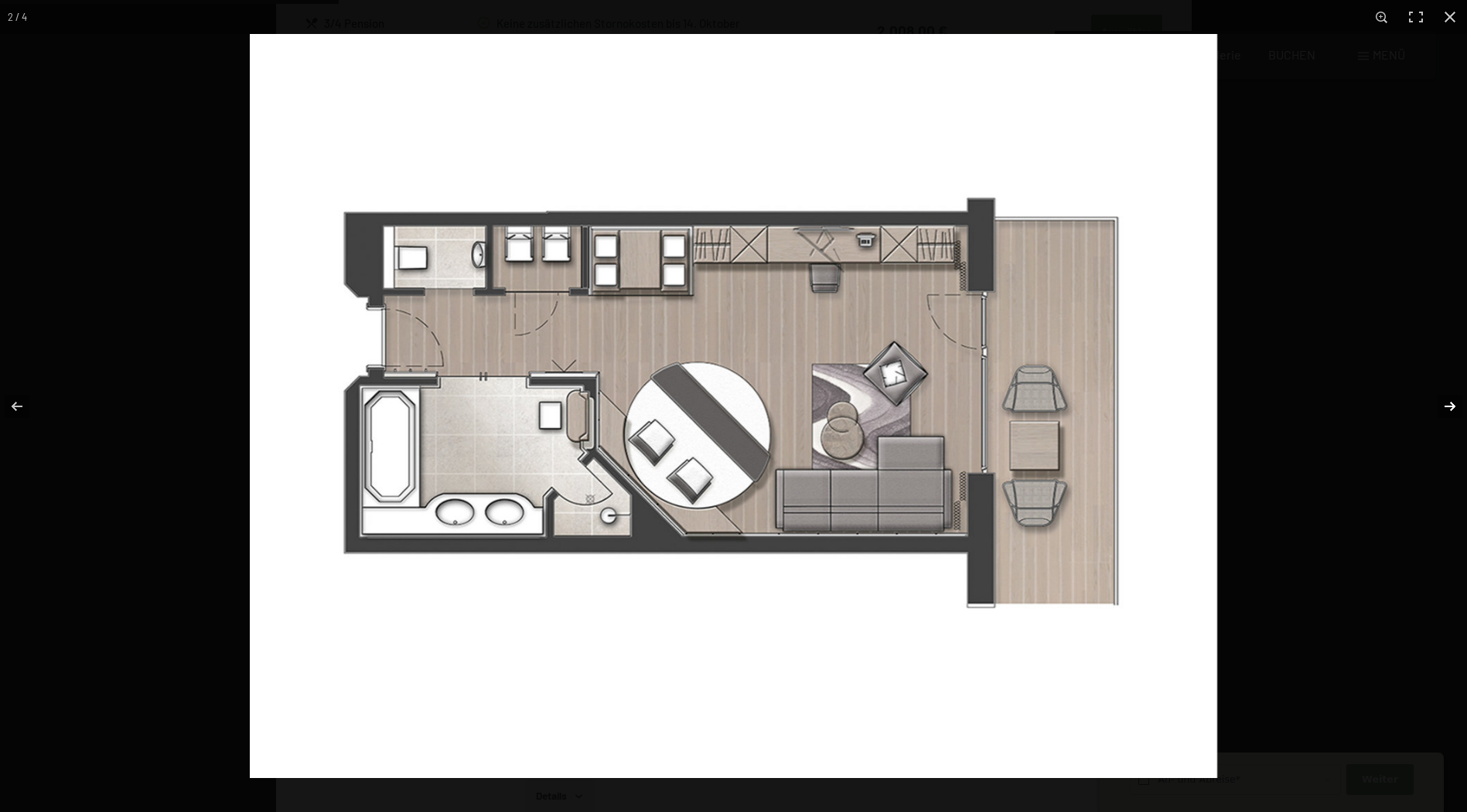
click at [1442, 403] on button "button" at bounding box center [1439, 406] width 54 height 77
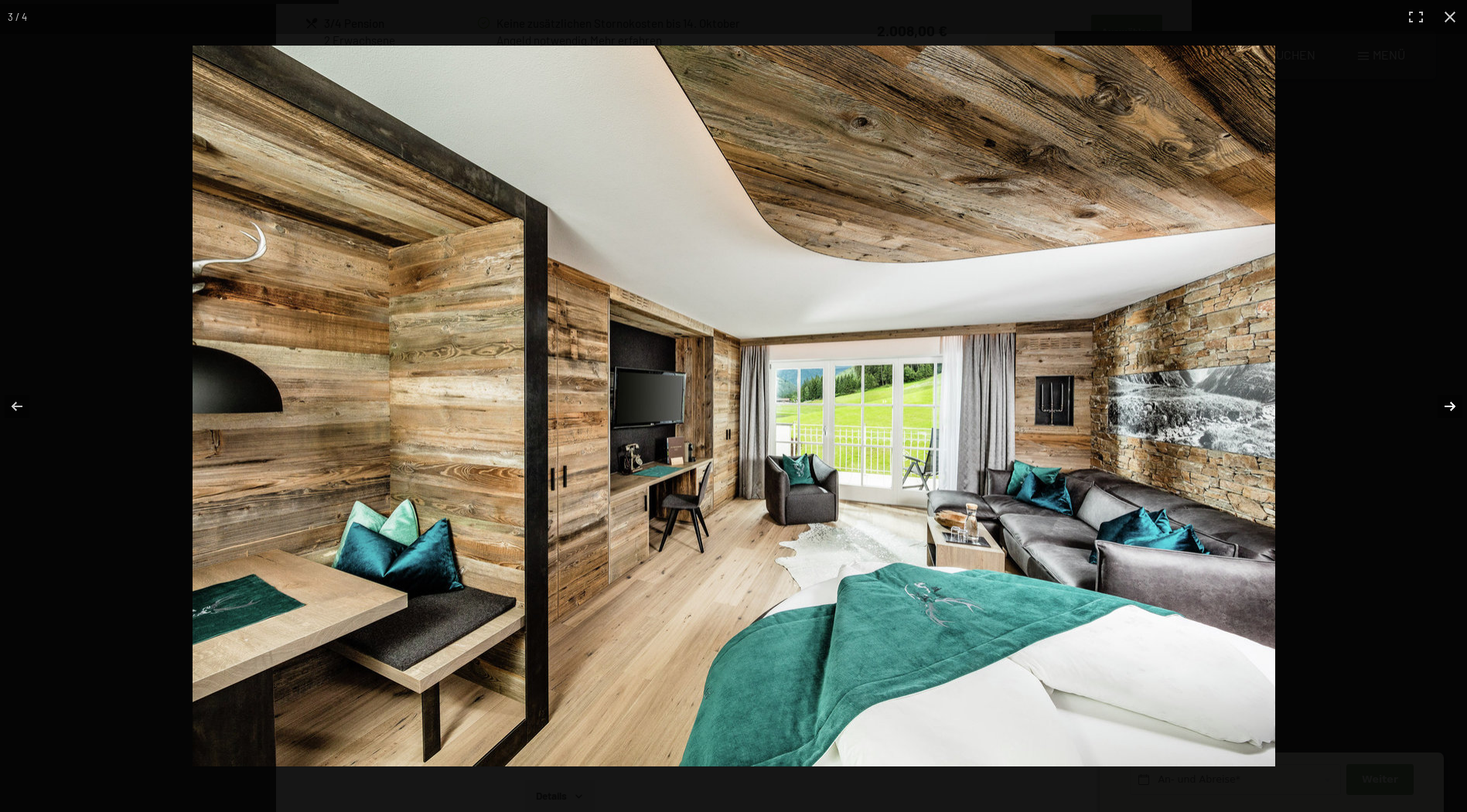
click at [1442, 403] on button "button" at bounding box center [1439, 406] width 54 height 77
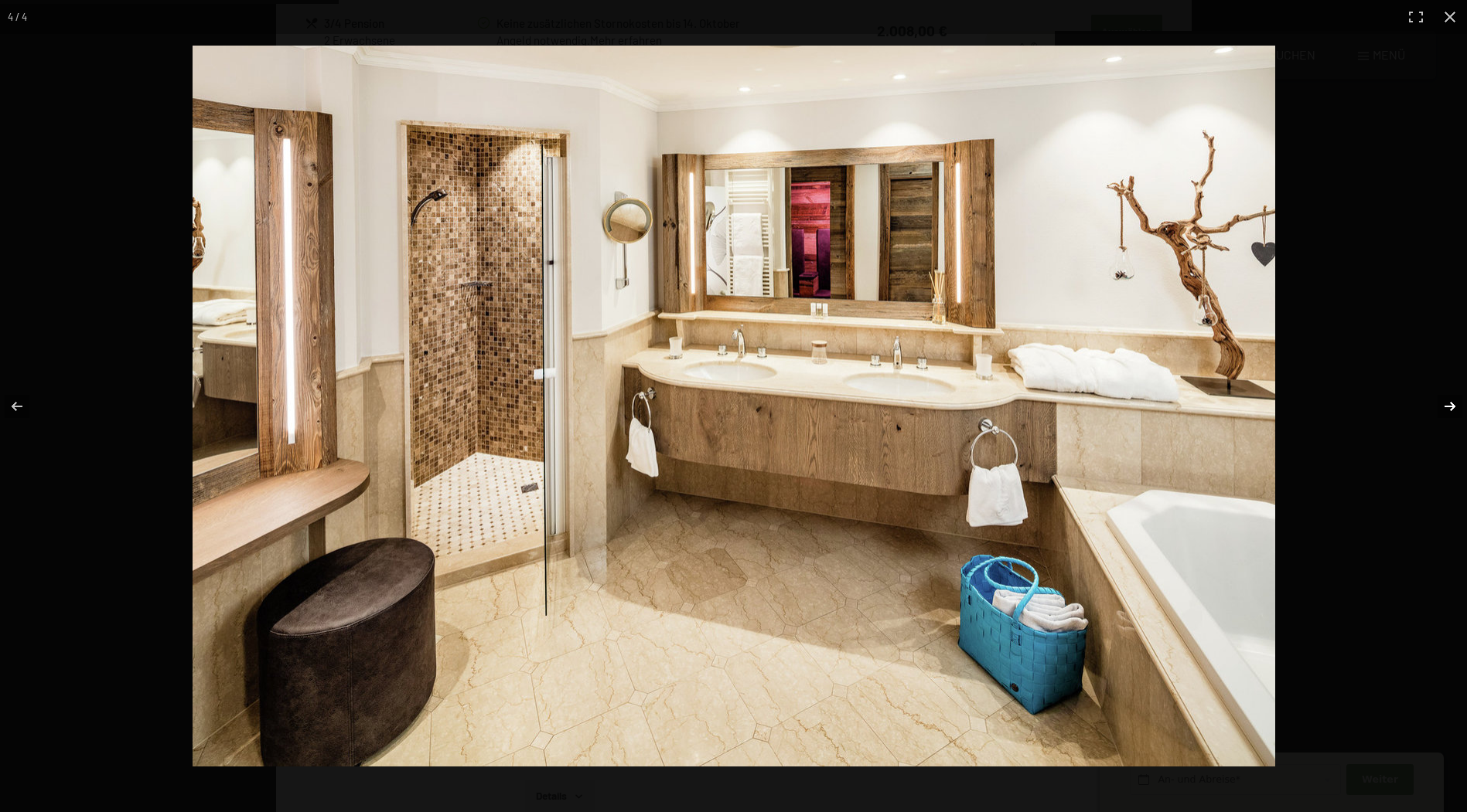
click at [1442, 403] on button "button" at bounding box center [1439, 406] width 54 height 77
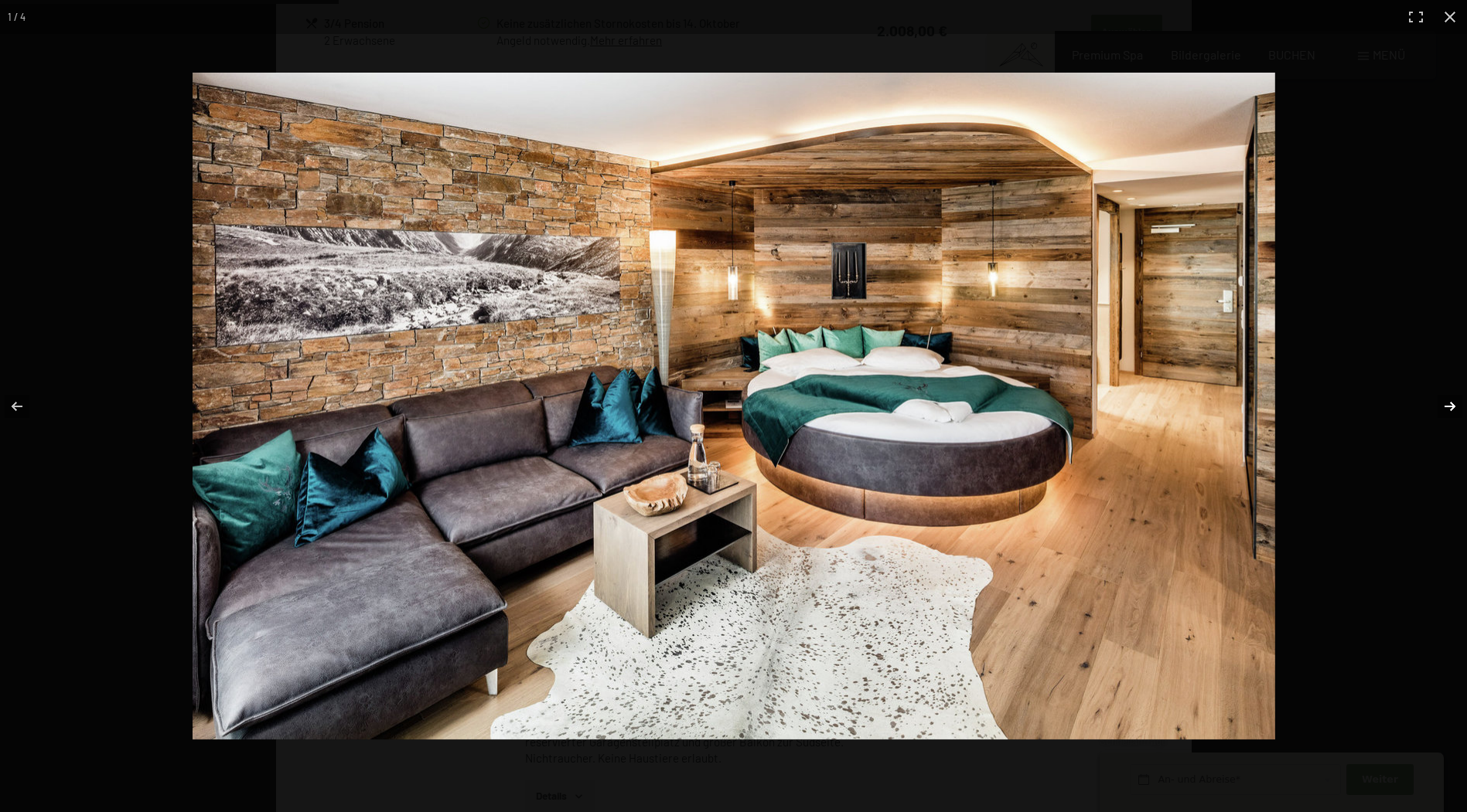
click at [1442, 403] on button "button" at bounding box center [1439, 406] width 54 height 77
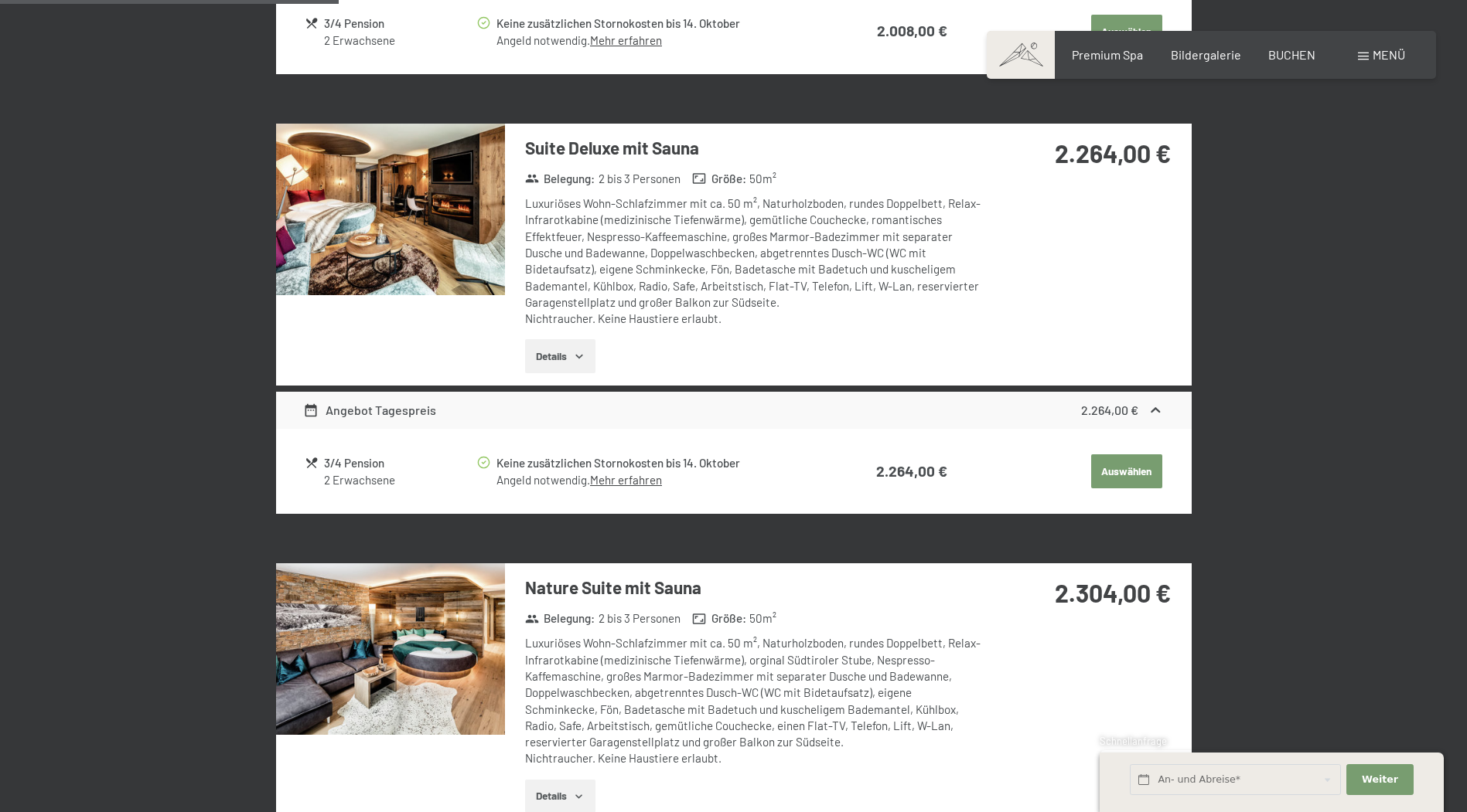
click at [0, 0] on button "button" at bounding box center [0, 0] width 0 height 0
